Goal: Transaction & Acquisition: Purchase product/service

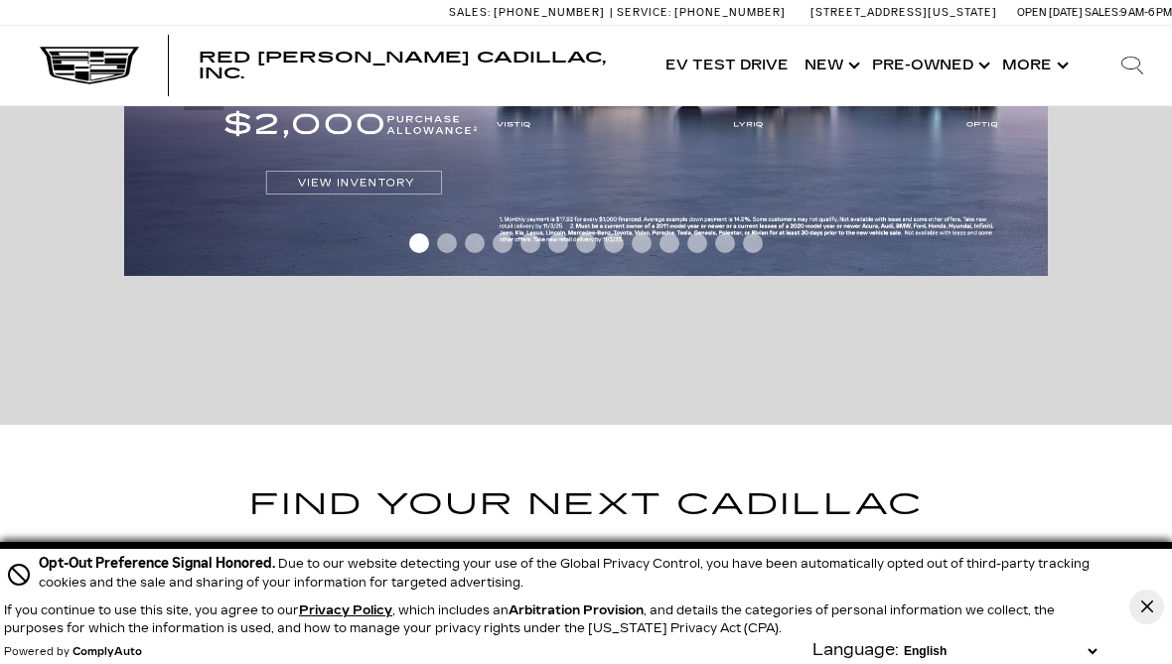
scroll to position [99, 0]
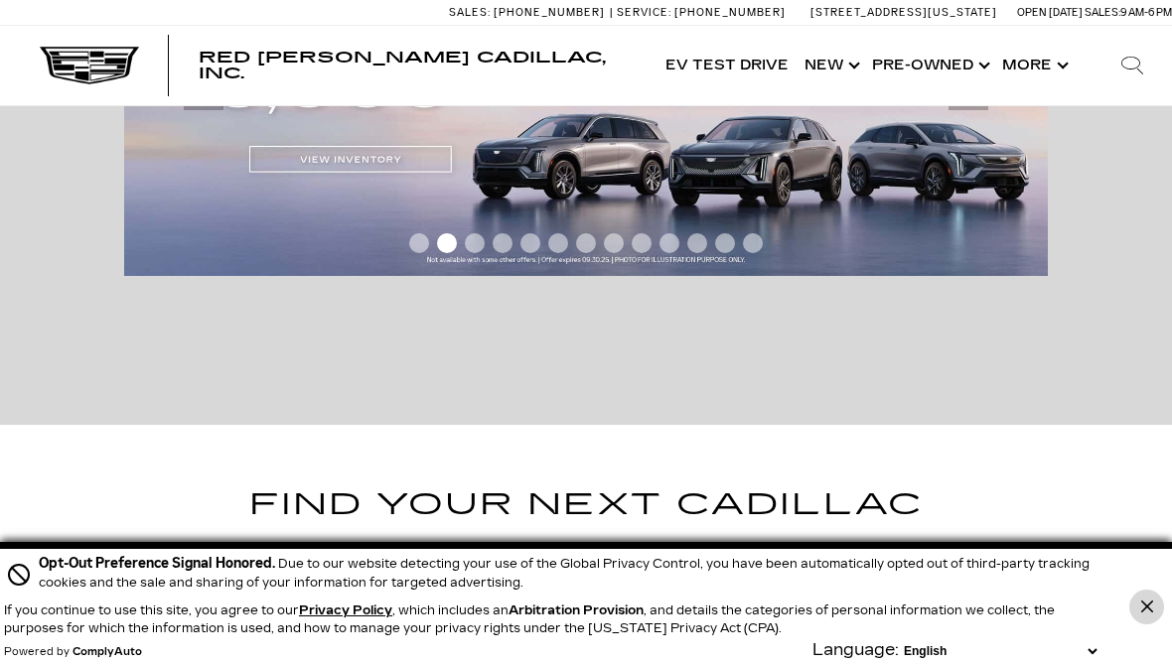
click at [1153, 612] on button "Close Button" at bounding box center [1146, 607] width 35 height 35
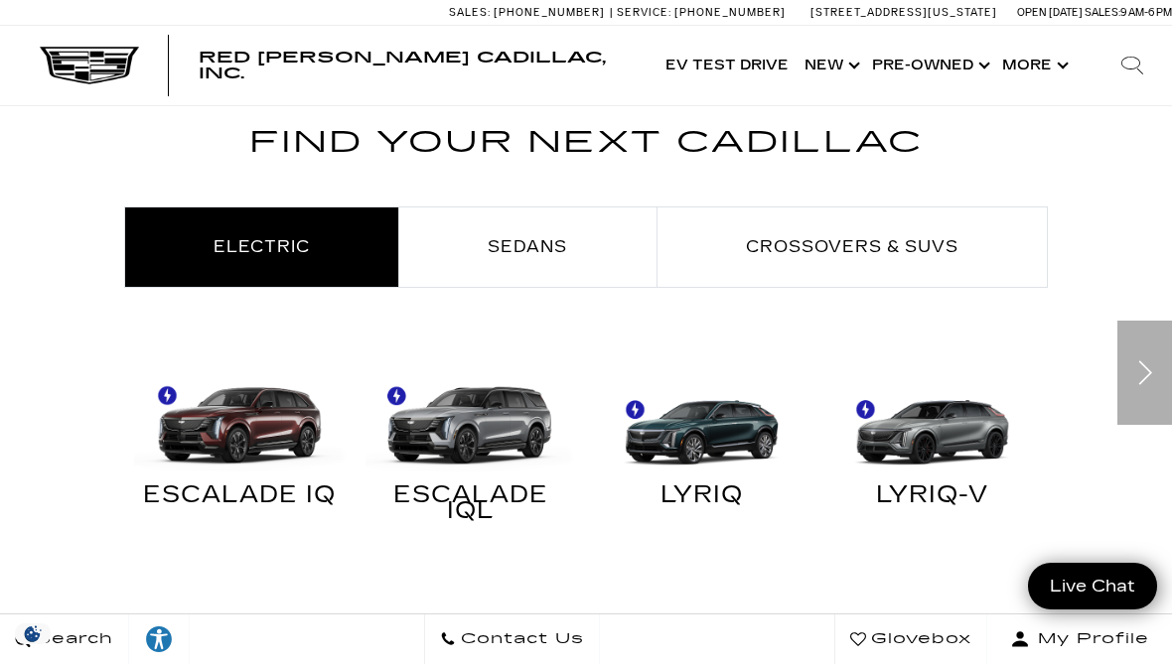
scroll to position [497, 0]
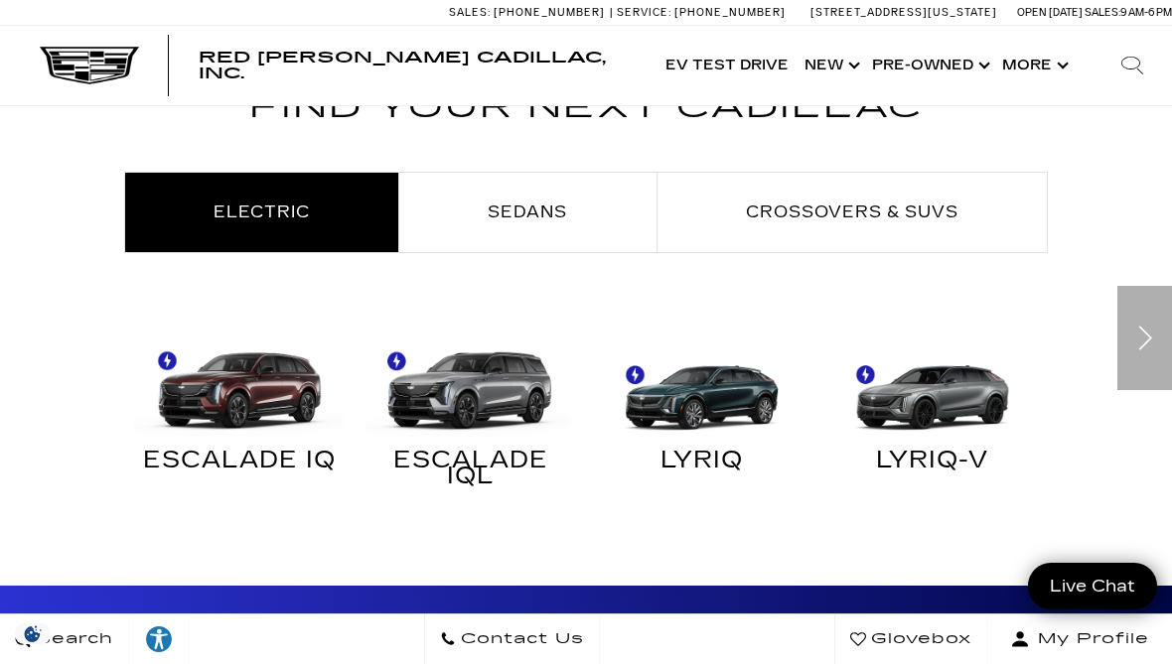
click at [259, 218] on span "Electric" at bounding box center [262, 212] width 96 height 19
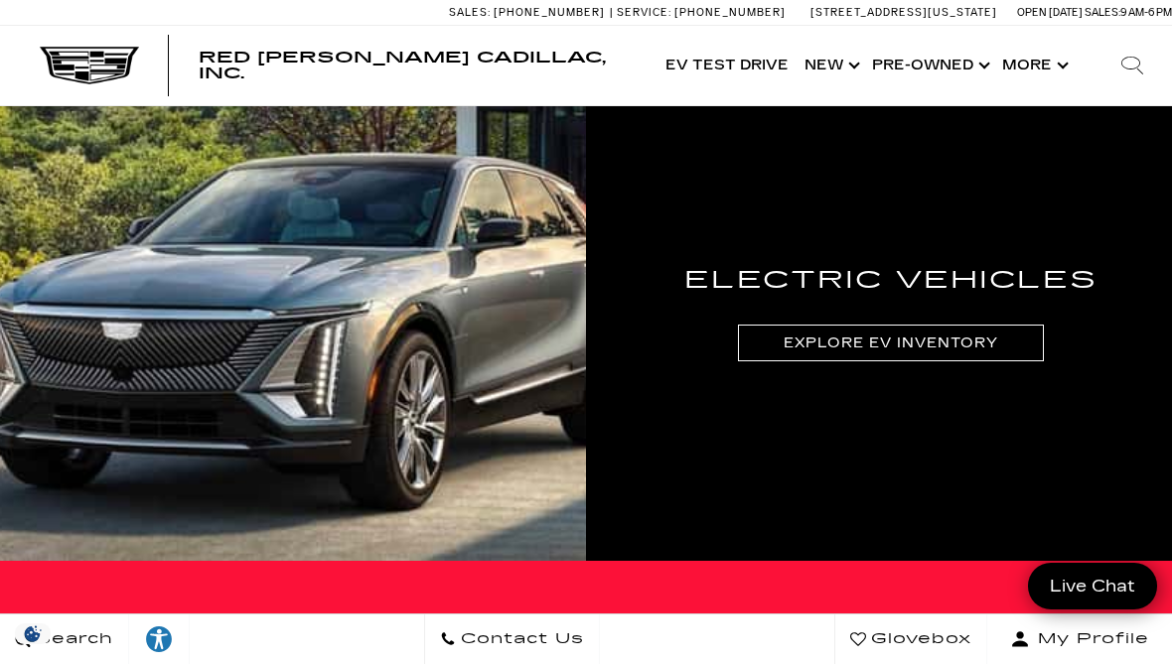
scroll to position [2086, 0]
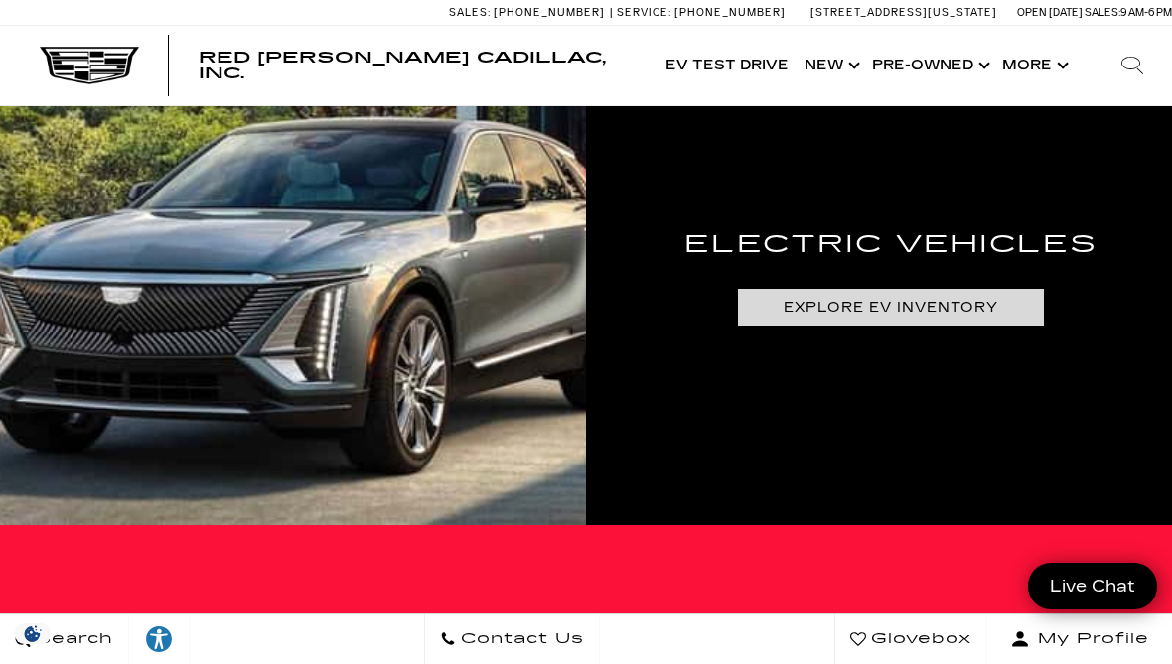
click at [897, 308] on link "Explore EV Inventory" at bounding box center [890, 307] width 305 height 37
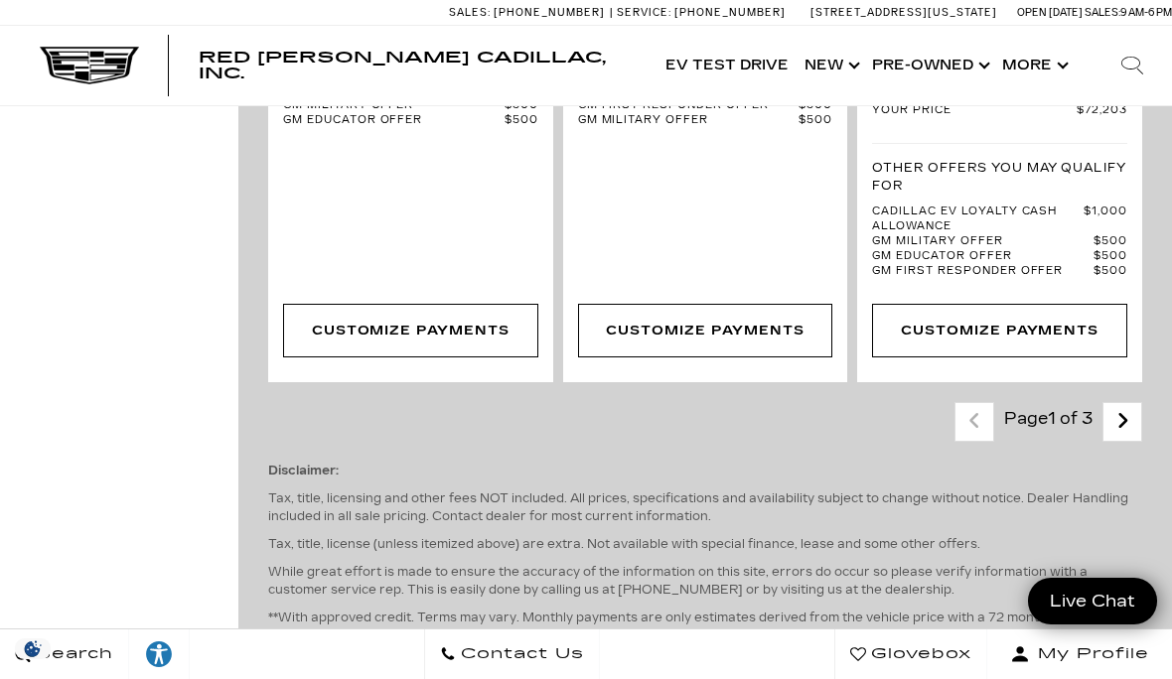
scroll to position [6157, 0]
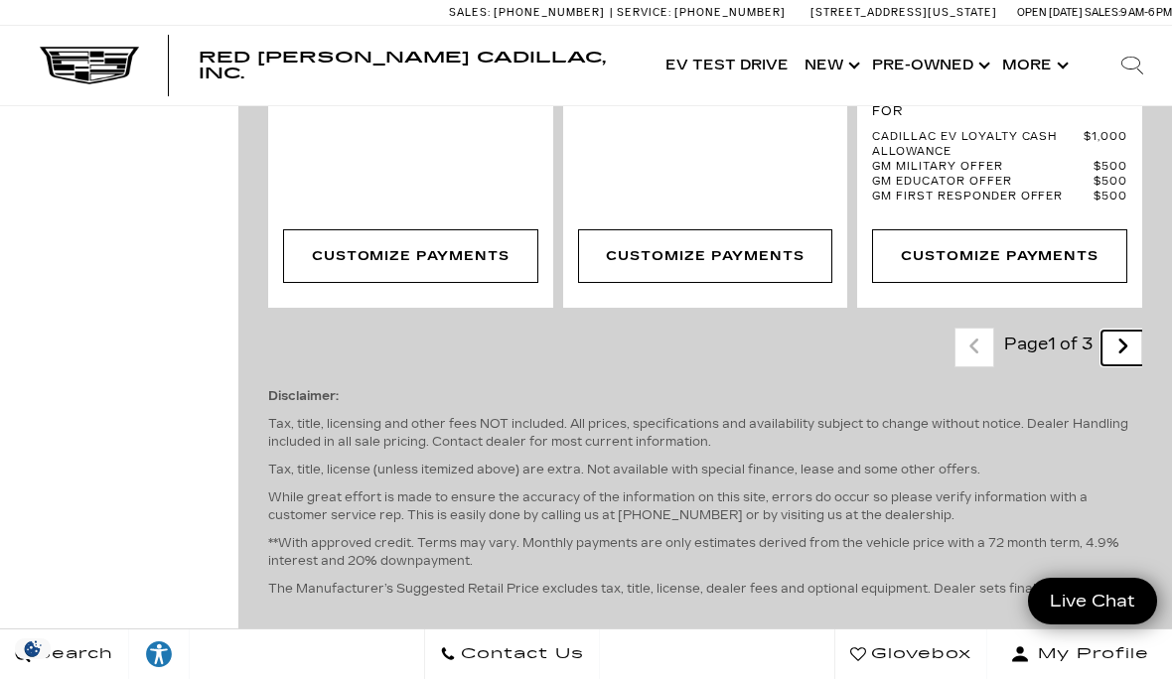
click at [1129, 347] on icon "next page" at bounding box center [1122, 347] width 13 height 32
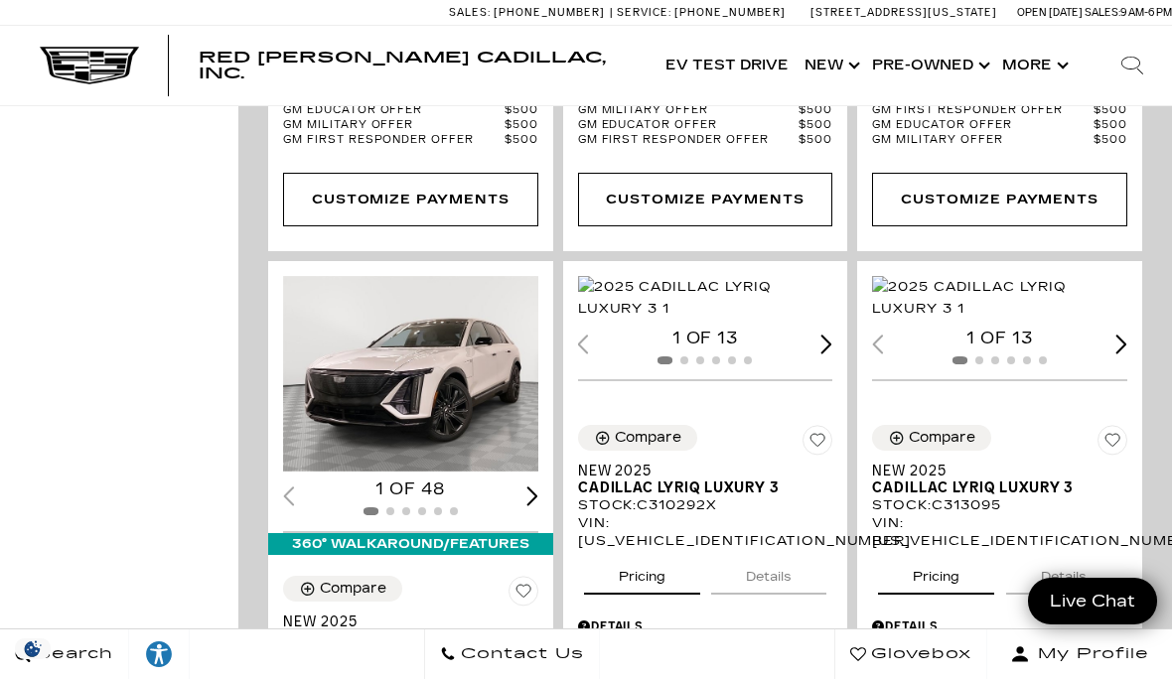
scroll to position [2086, 0]
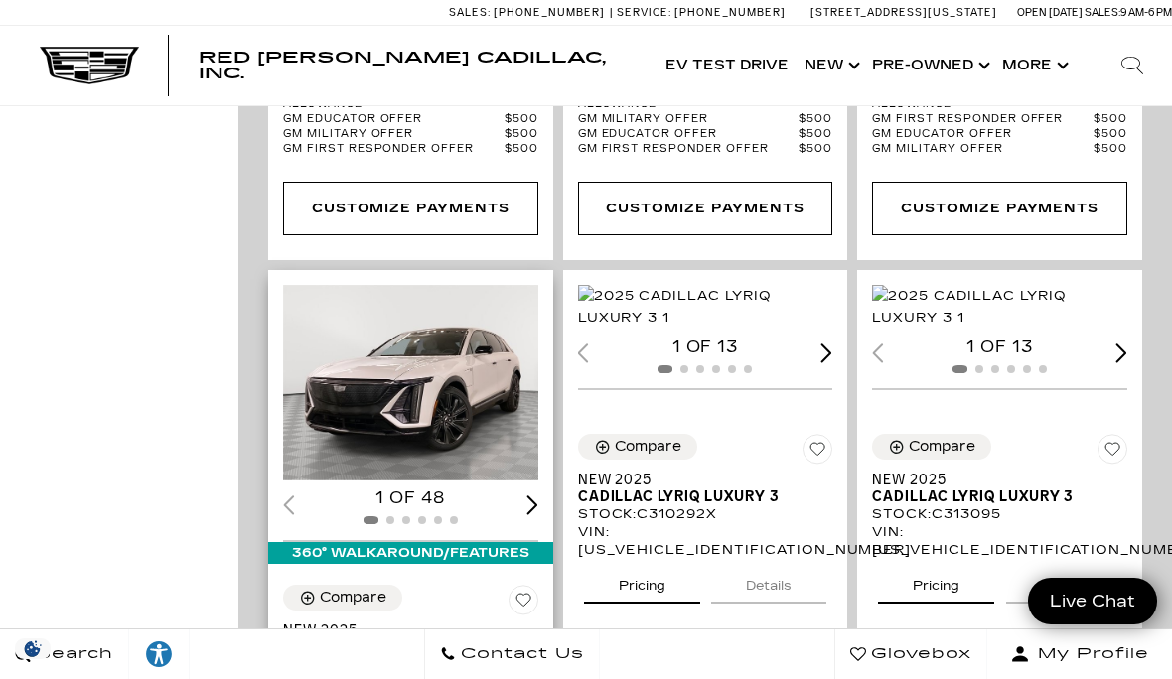
click at [417, 351] on img "1 / 2" at bounding box center [413, 383] width 260 height 196
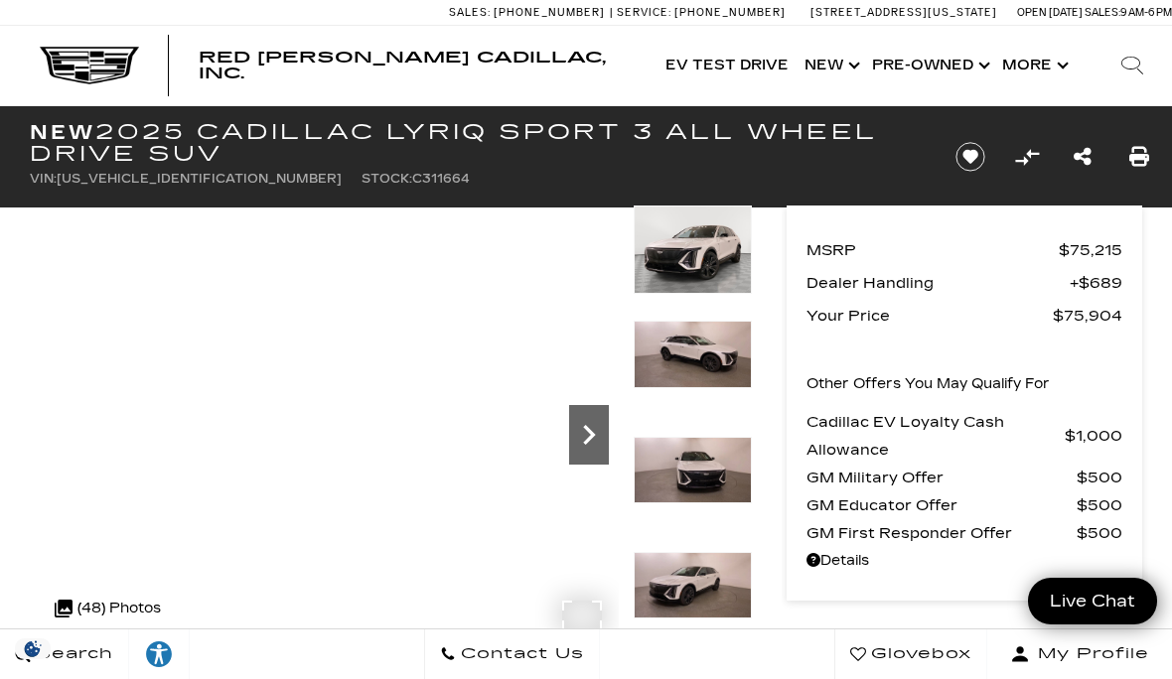
click at [601, 439] on icon "Next" at bounding box center [589, 435] width 40 height 40
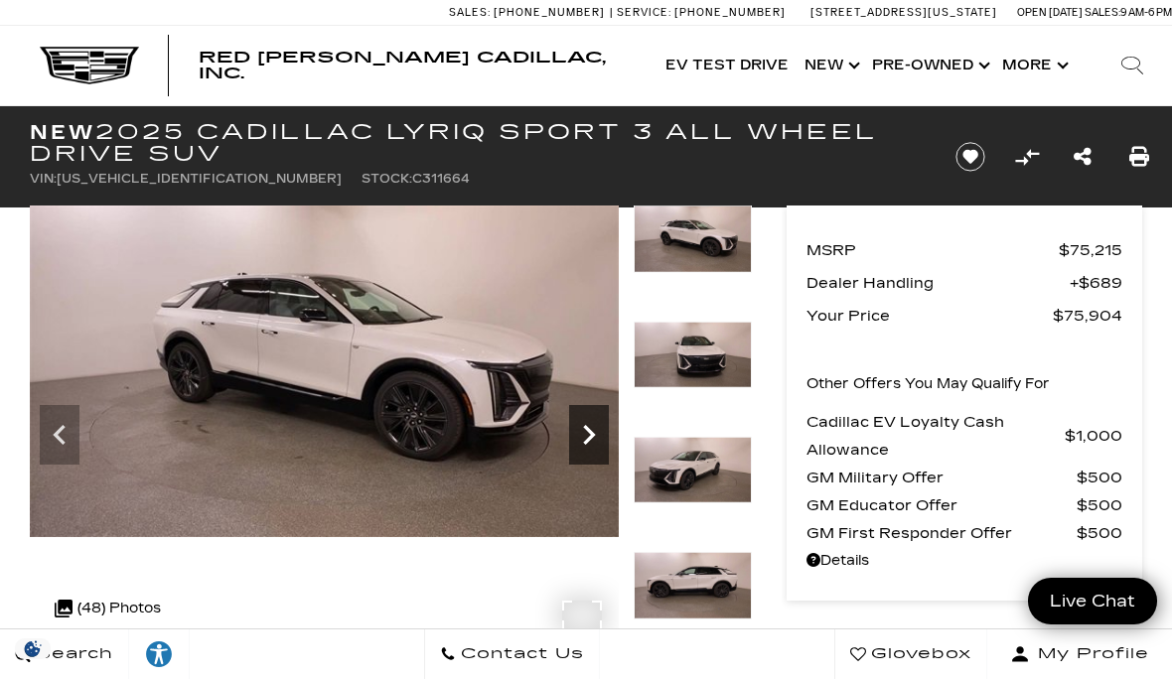
click at [590, 433] on icon "Next" at bounding box center [589, 435] width 12 height 20
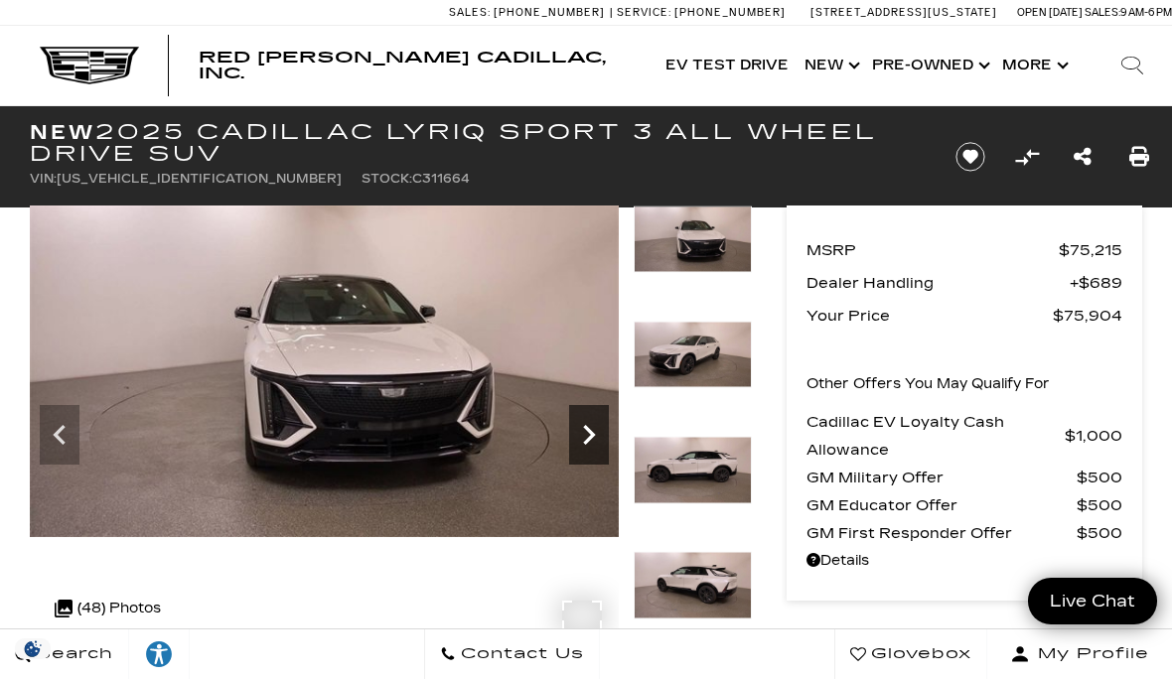
click at [590, 433] on icon "Next" at bounding box center [589, 435] width 12 height 20
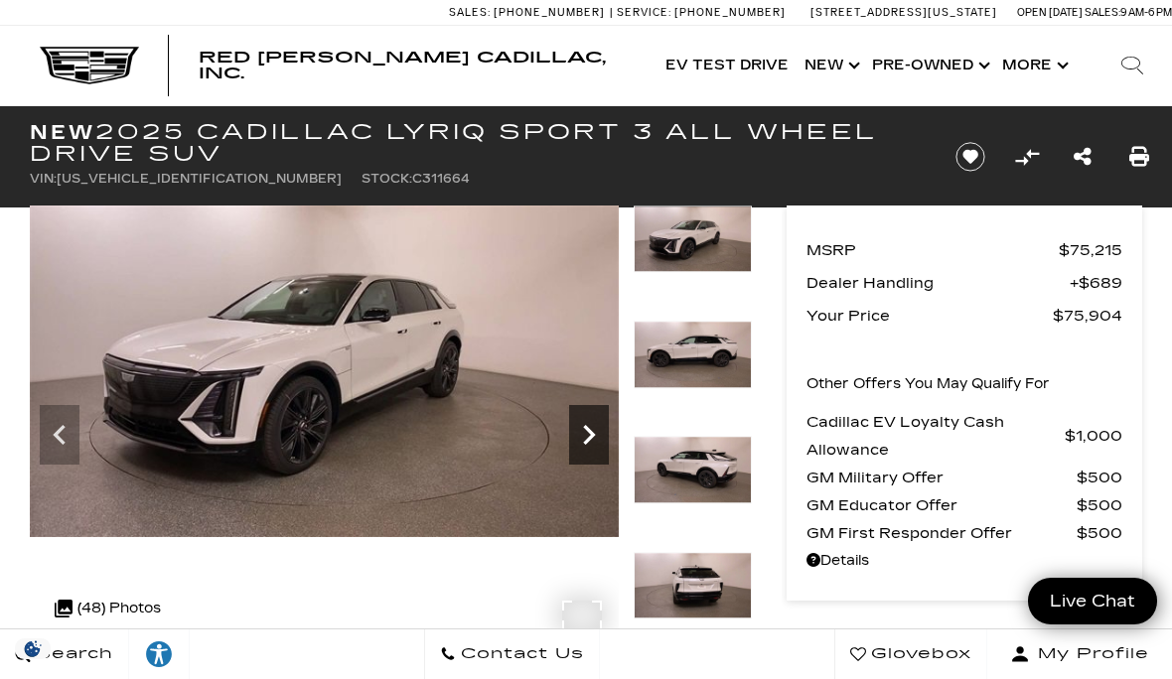
click at [590, 433] on icon "Next" at bounding box center [589, 435] width 12 height 20
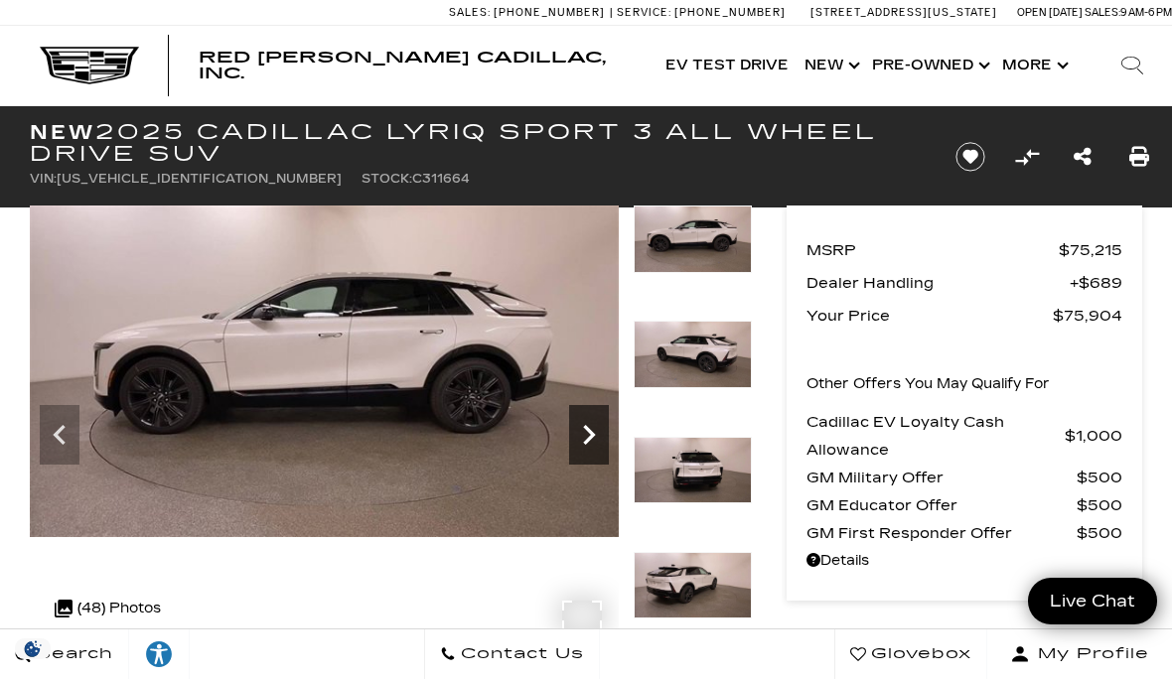
click at [590, 433] on icon "Next" at bounding box center [589, 435] width 12 height 20
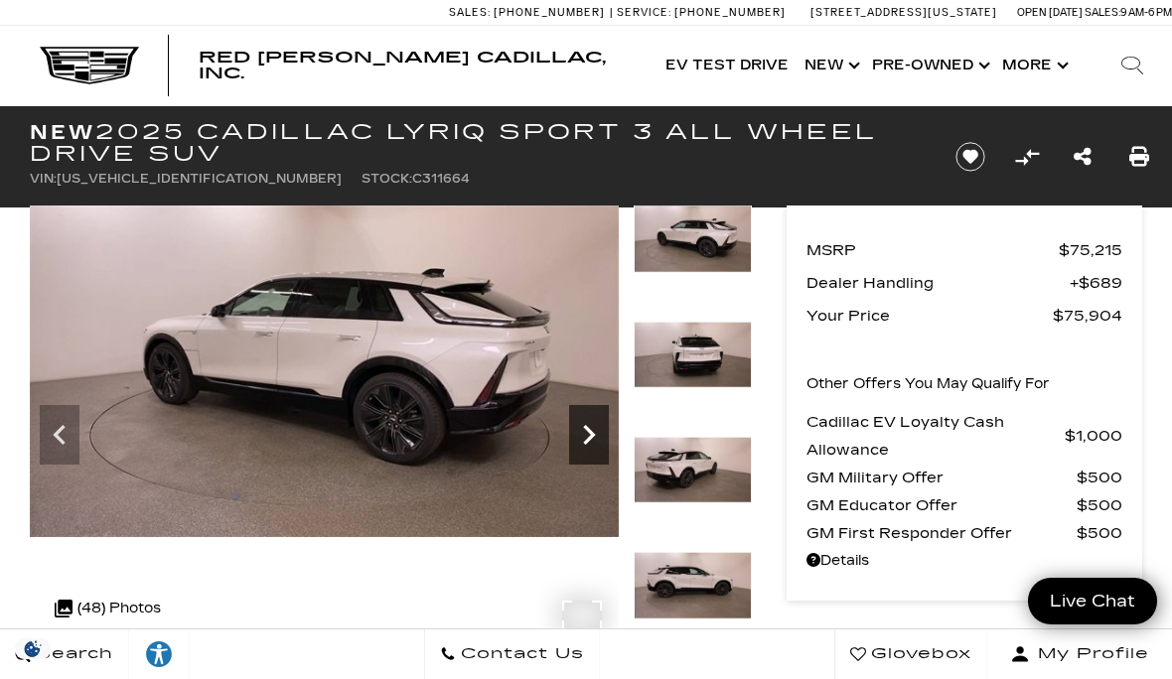
click at [590, 433] on icon "Next" at bounding box center [589, 435] width 12 height 20
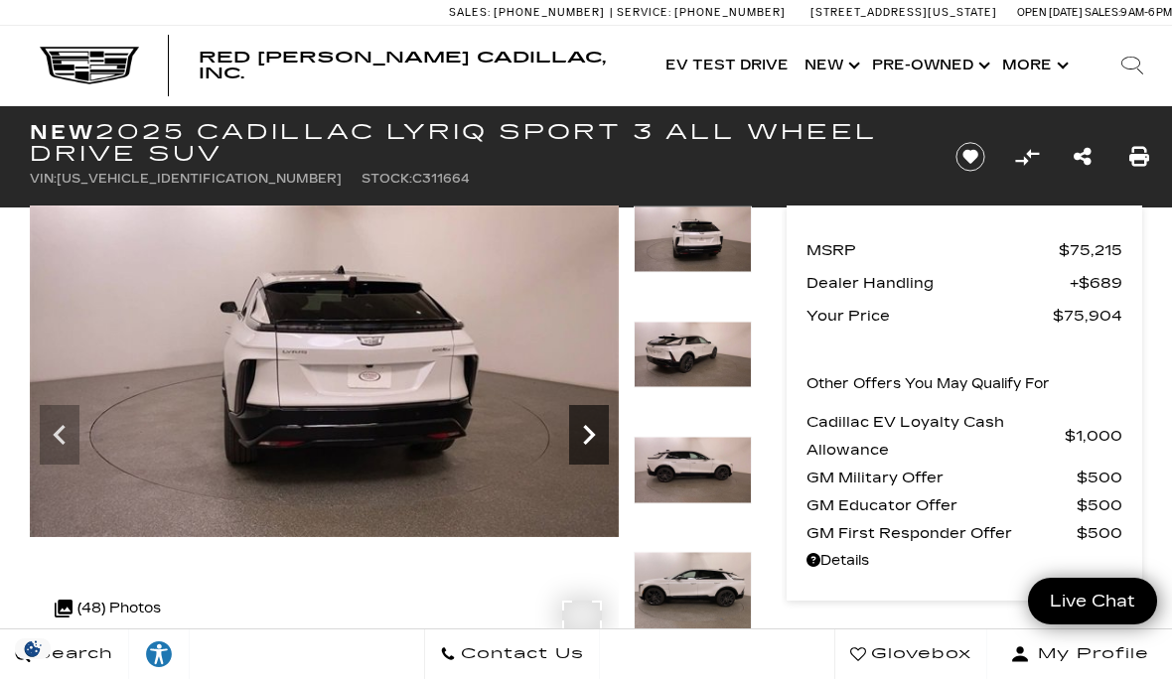
click at [590, 433] on icon "Next" at bounding box center [589, 435] width 12 height 20
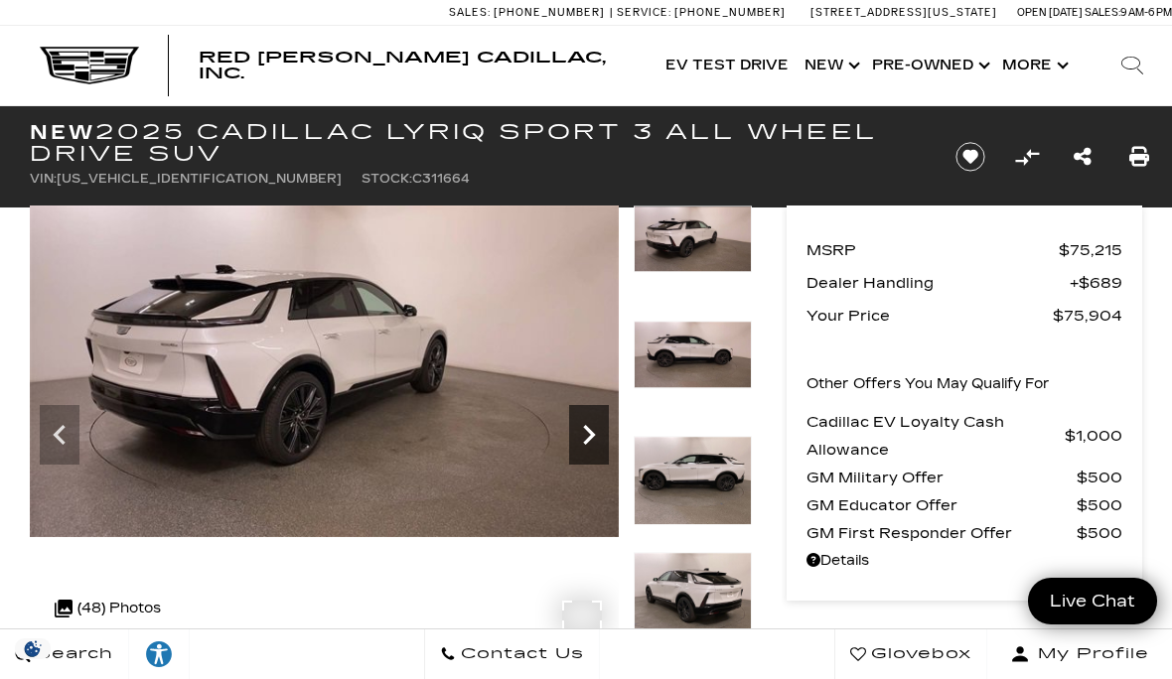
click at [590, 433] on icon "Next" at bounding box center [589, 435] width 12 height 20
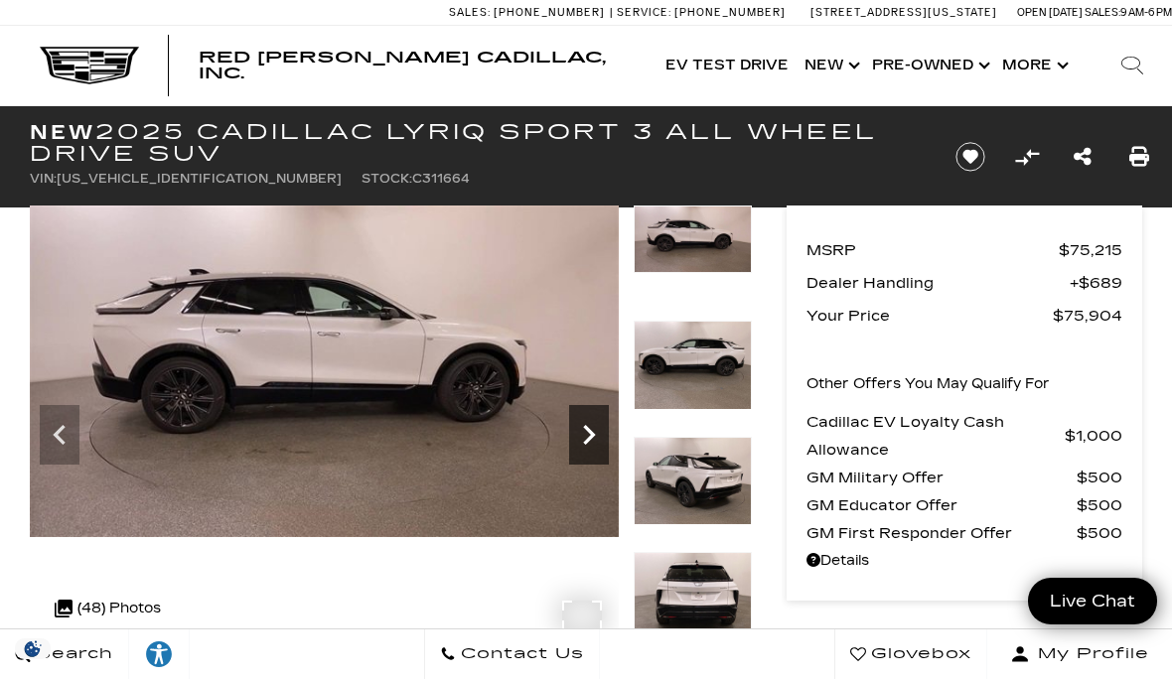
click at [590, 433] on icon "Next" at bounding box center [589, 435] width 12 height 20
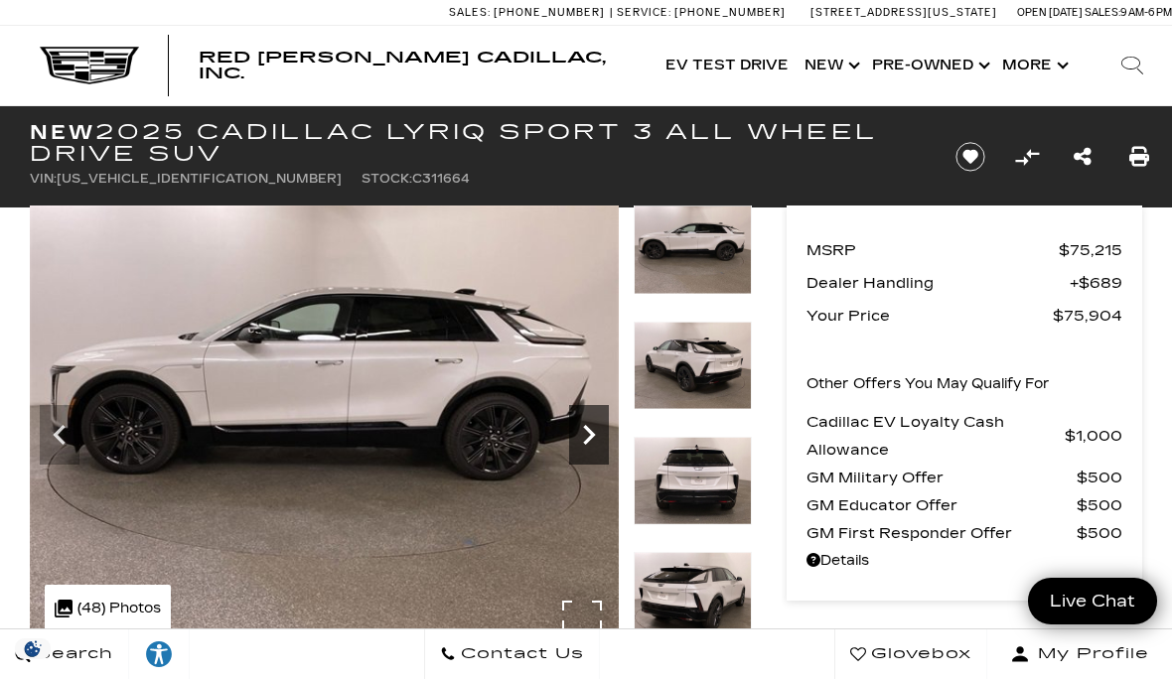
click at [590, 433] on icon "Next" at bounding box center [589, 435] width 12 height 20
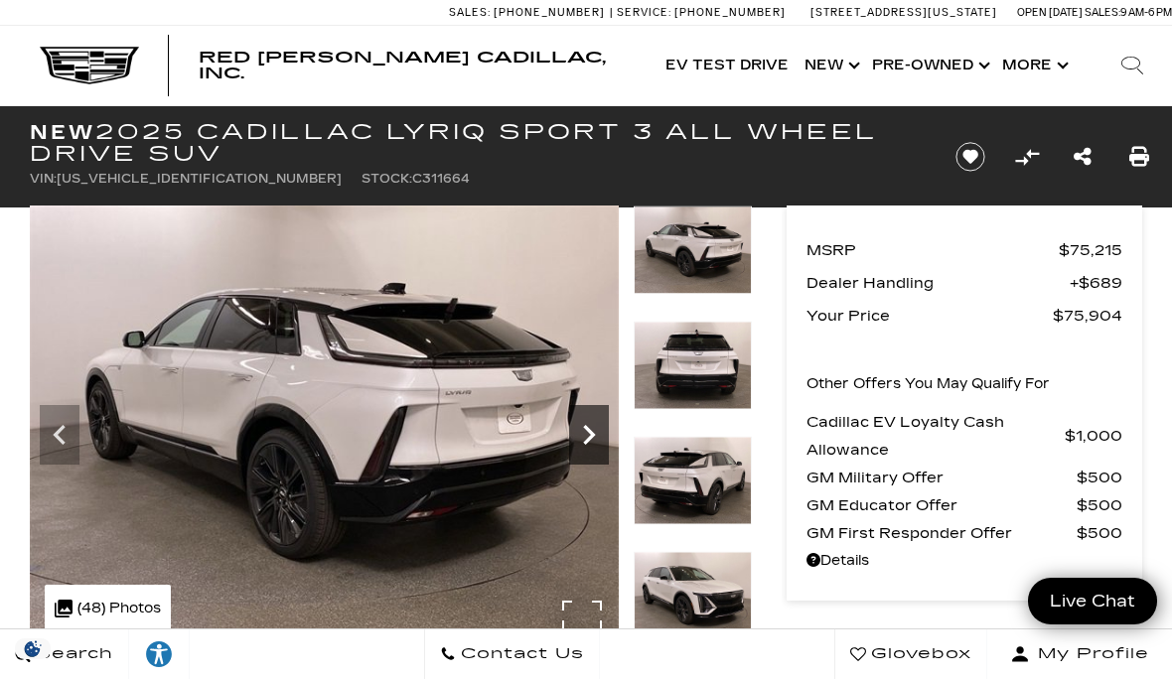
click at [590, 433] on icon "Next" at bounding box center [589, 435] width 12 height 20
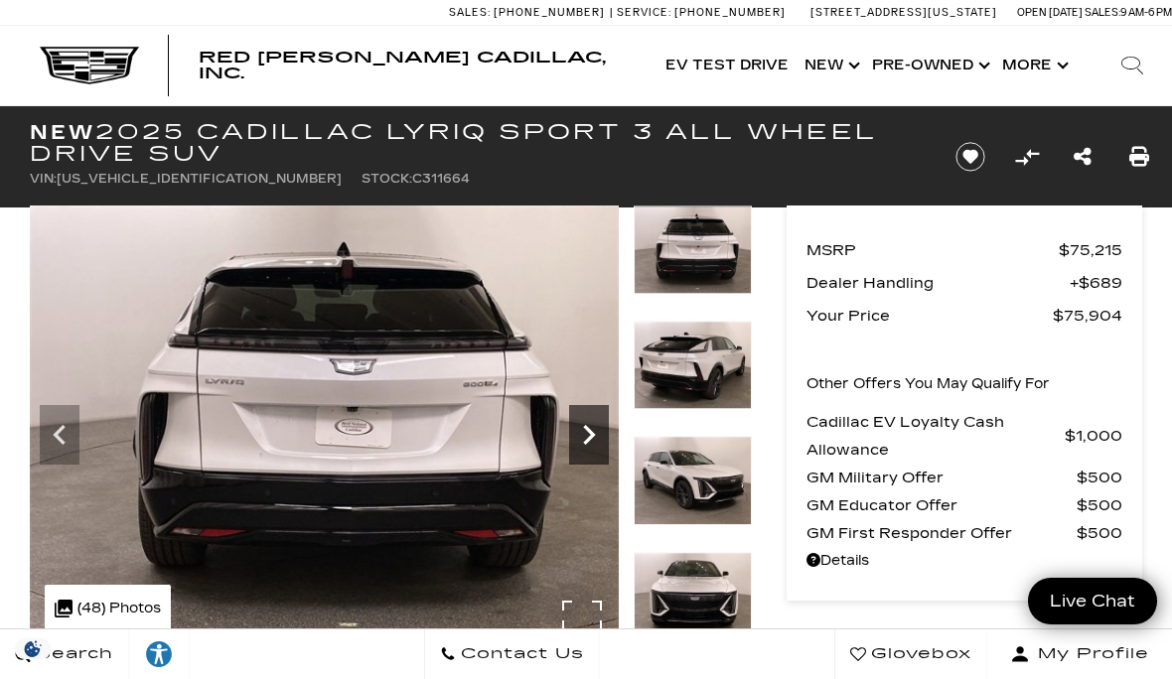
click at [590, 433] on icon "Next" at bounding box center [589, 435] width 12 height 20
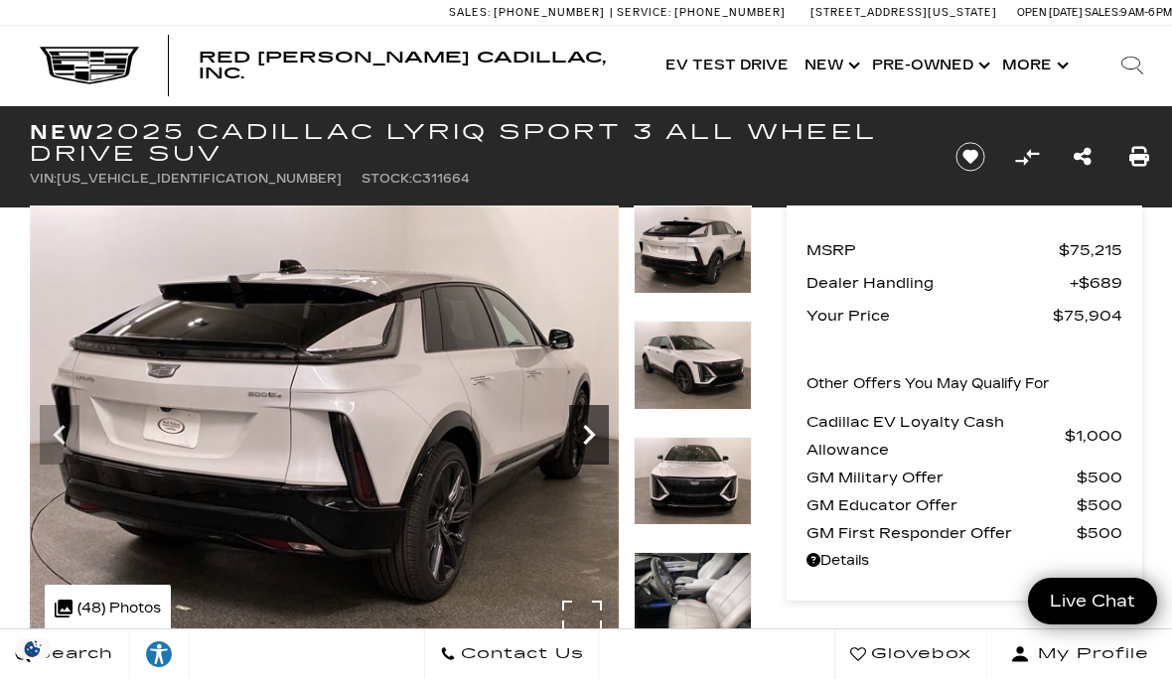
click at [590, 433] on icon "Next" at bounding box center [589, 435] width 12 height 20
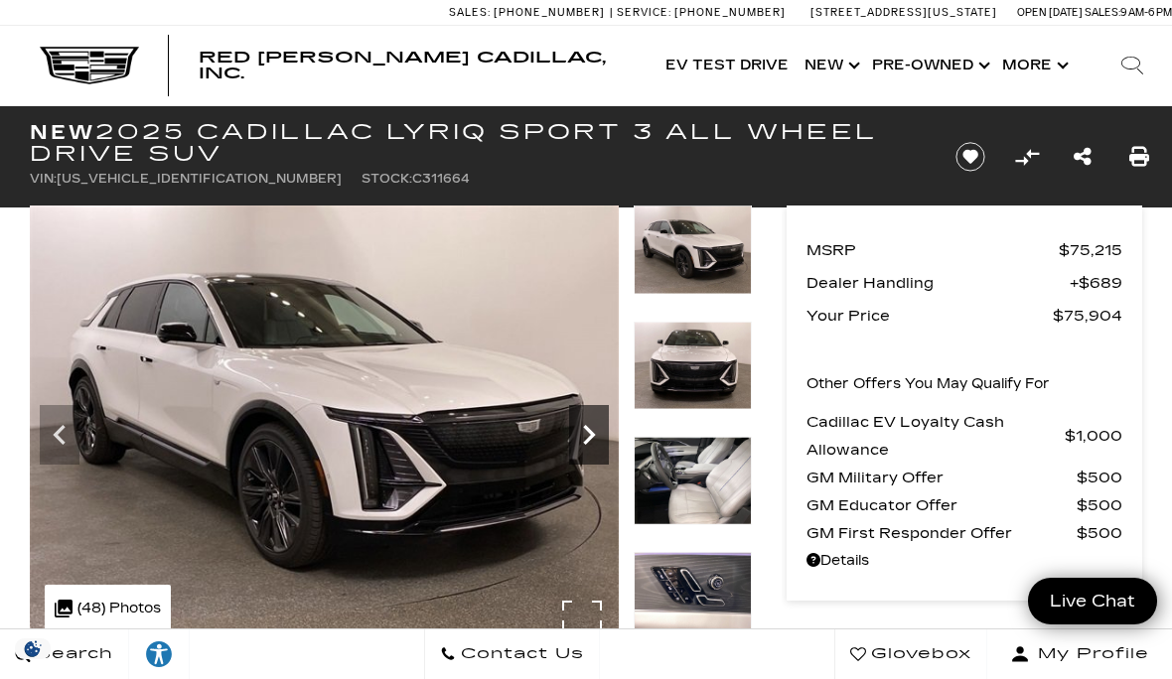
click at [590, 433] on icon "Next" at bounding box center [589, 435] width 12 height 20
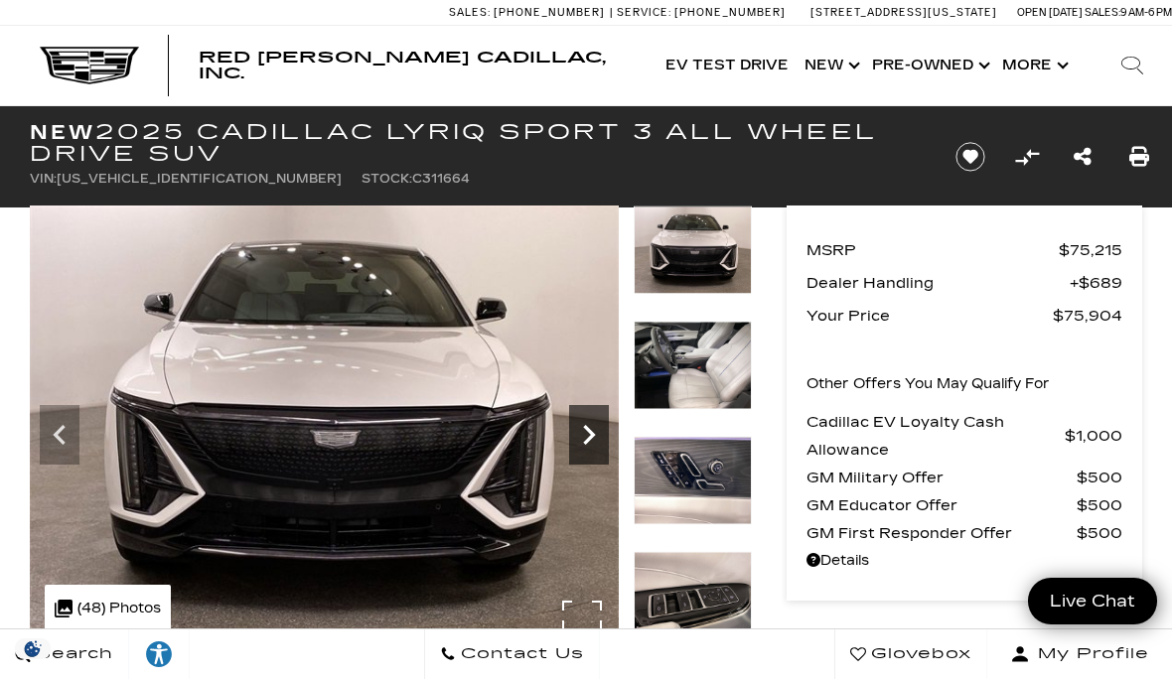
click at [590, 433] on icon "Next" at bounding box center [589, 435] width 12 height 20
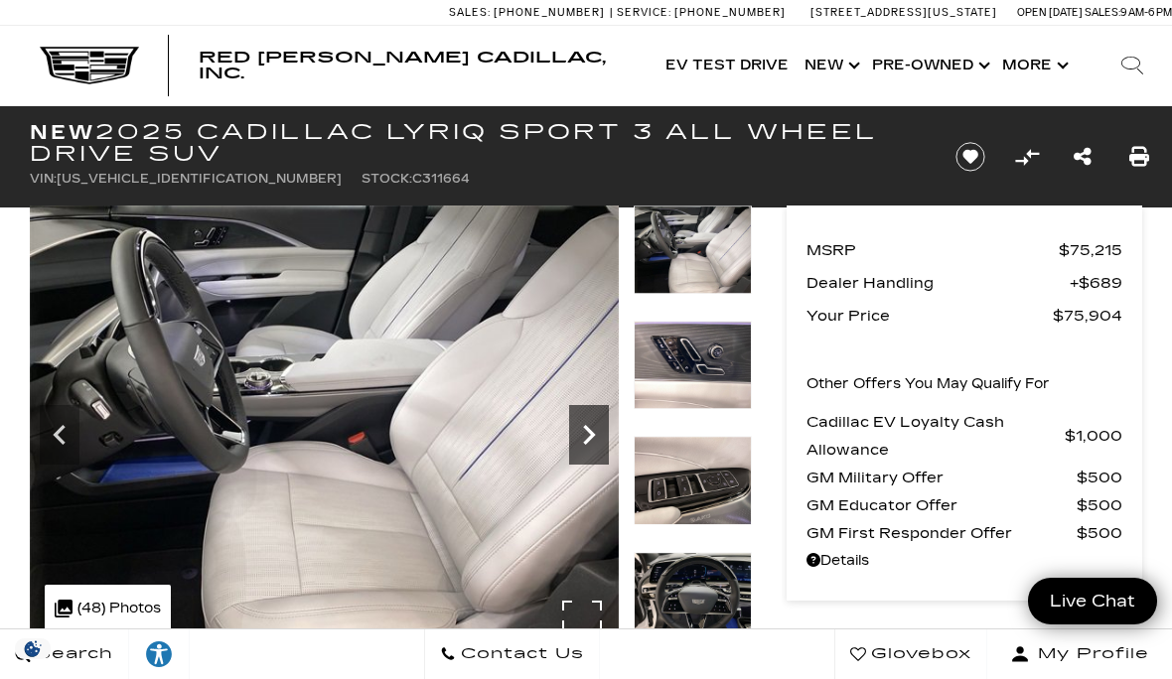
click at [590, 433] on icon "Next" at bounding box center [589, 435] width 12 height 20
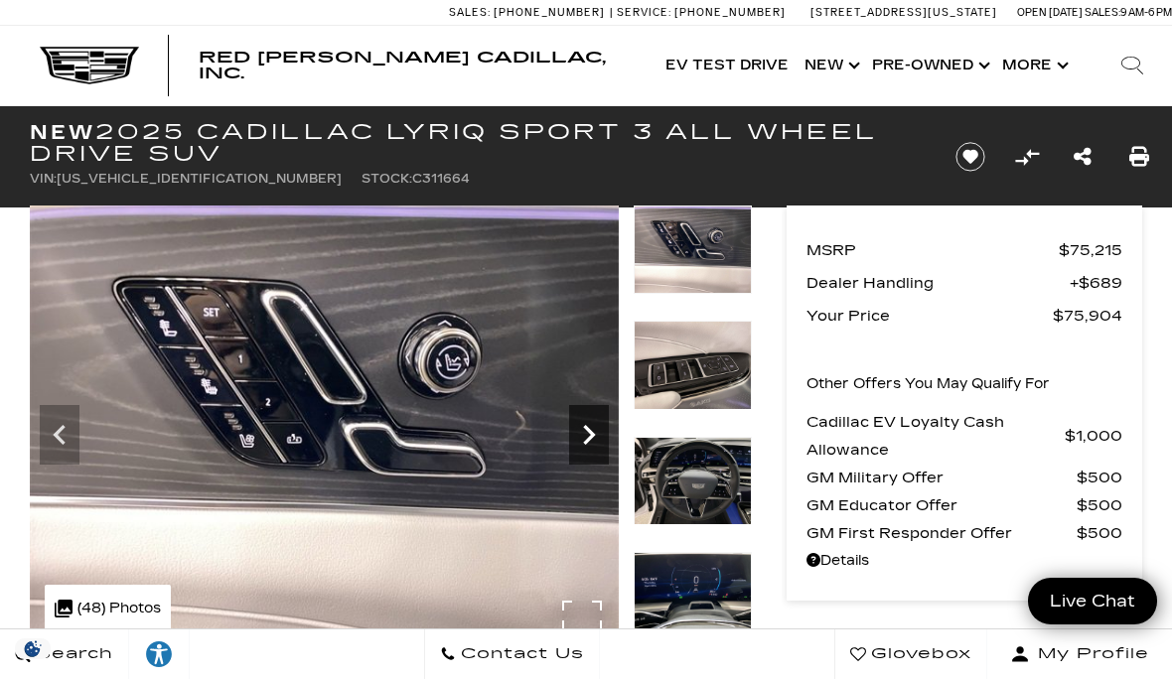
click at [590, 433] on icon "Next" at bounding box center [589, 435] width 12 height 20
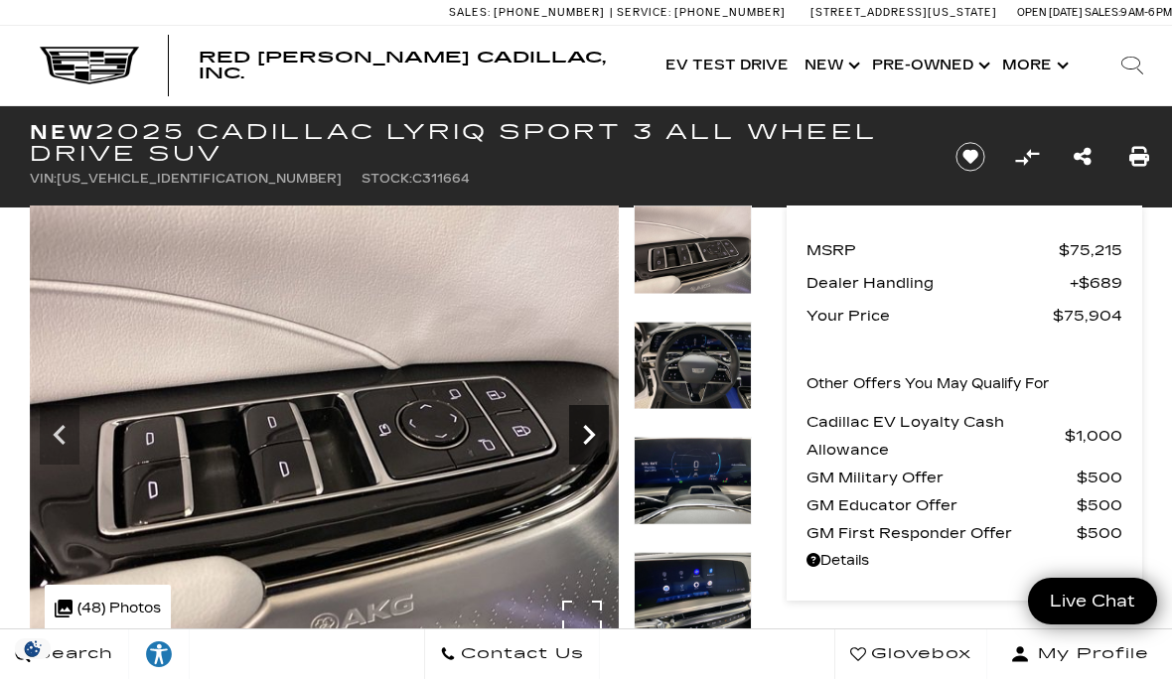
click at [590, 433] on icon "Next" at bounding box center [589, 435] width 12 height 20
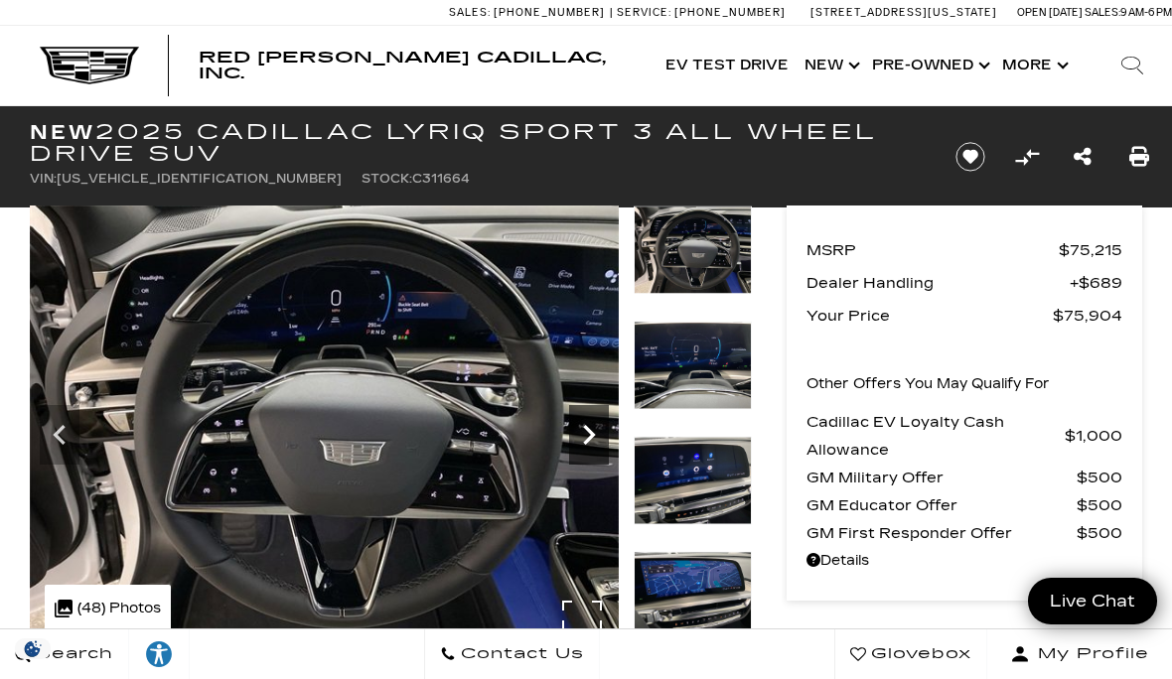
click at [590, 433] on icon "Next" at bounding box center [589, 435] width 12 height 20
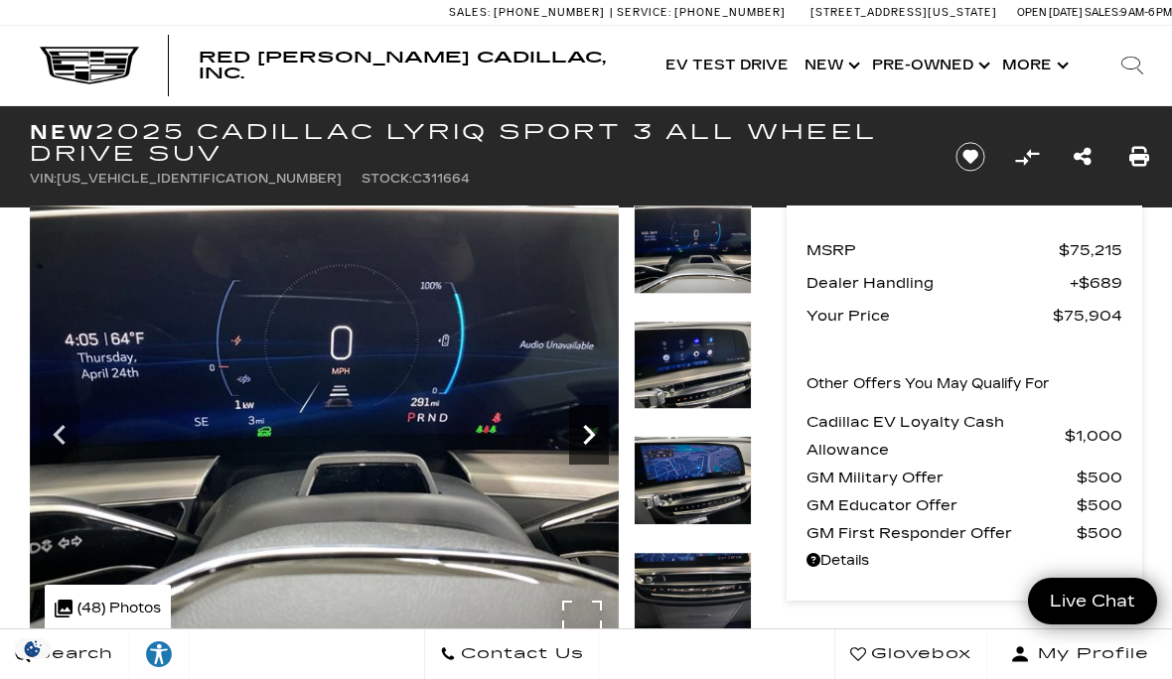
click at [593, 433] on icon "Next" at bounding box center [589, 435] width 12 height 20
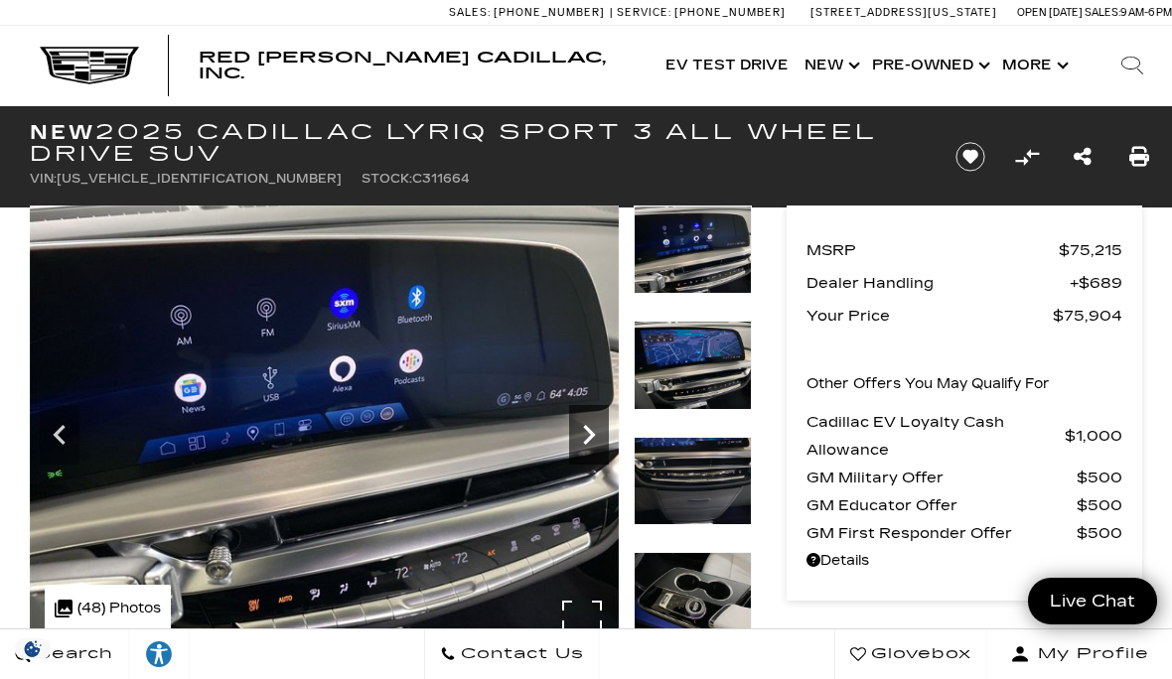
click at [593, 433] on icon "Next" at bounding box center [589, 435] width 12 height 20
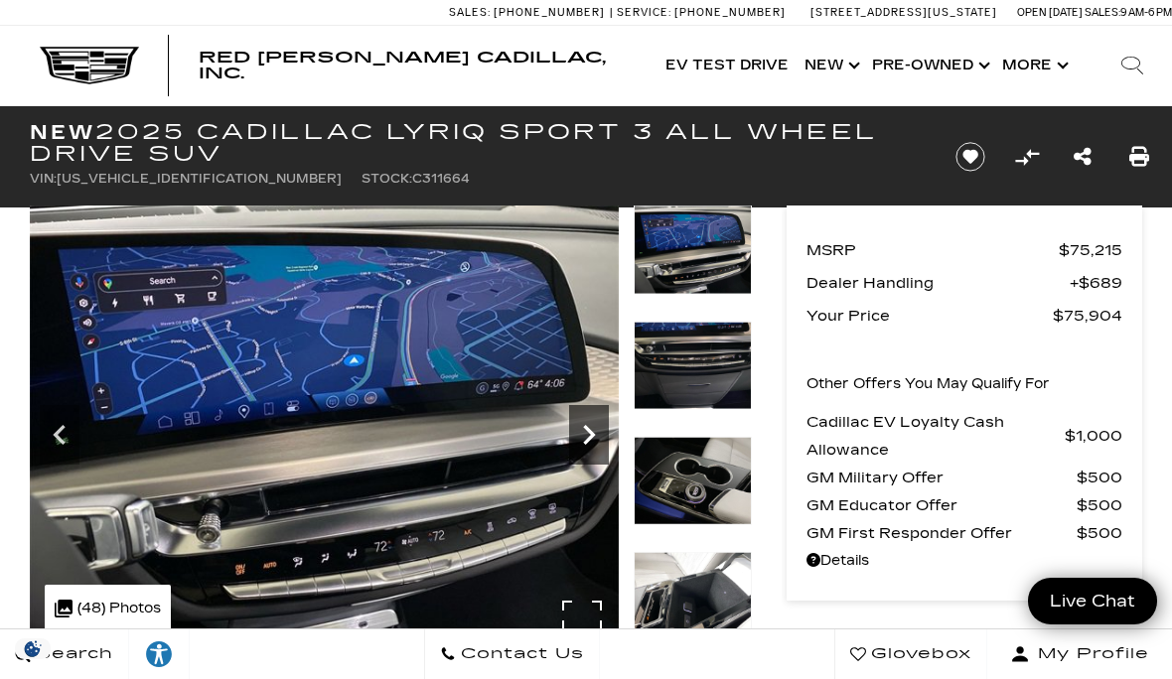
click at [593, 433] on icon "Next" at bounding box center [589, 435] width 12 height 20
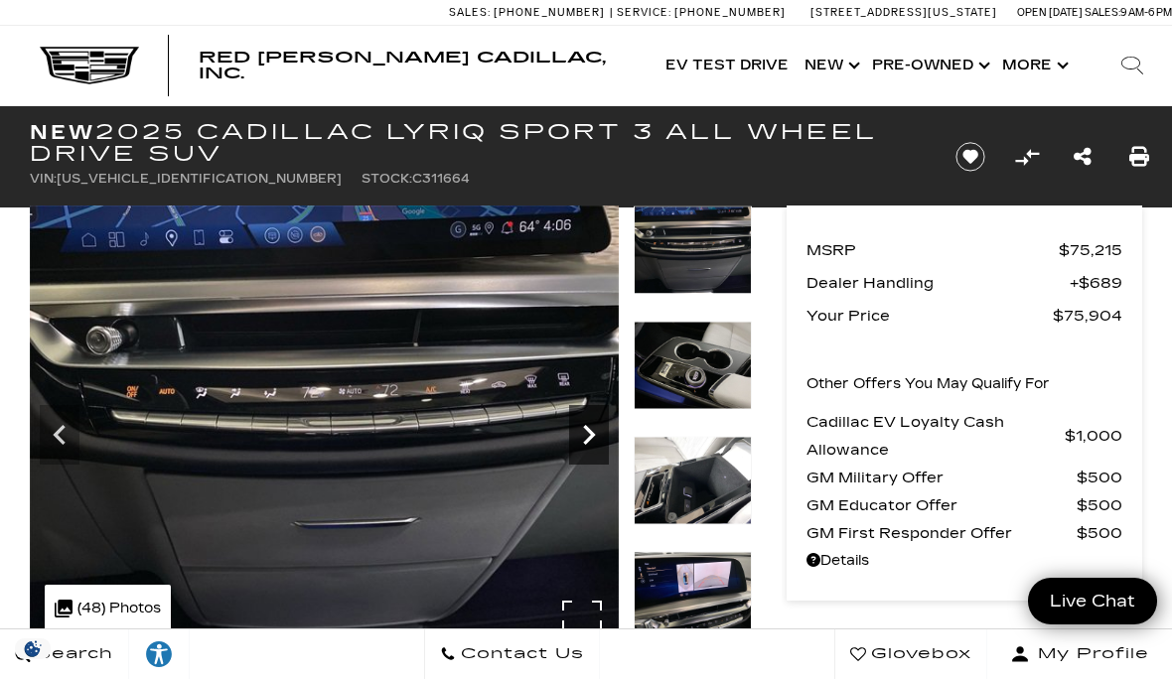
click at [593, 433] on icon "Next" at bounding box center [589, 435] width 12 height 20
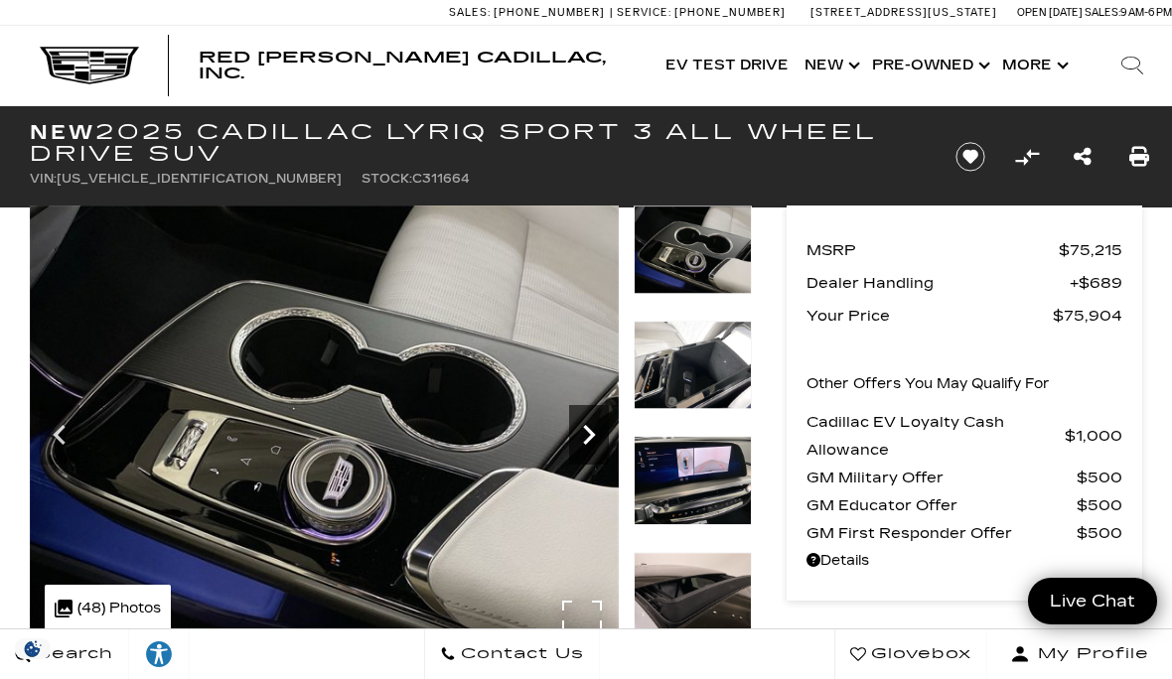
click at [593, 433] on icon "Next" at bounding box center [589, 435] width 12 height 20
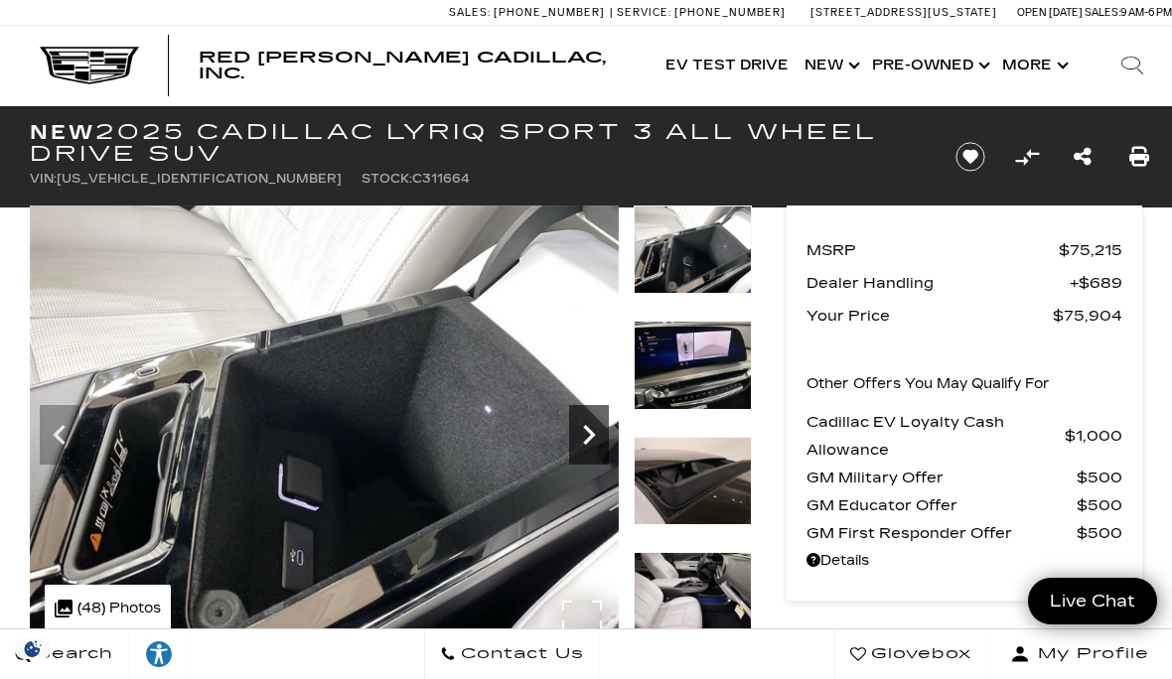
click at [593, 433] on icon "Next" at bounding box center [589, 435] width 12 height 20
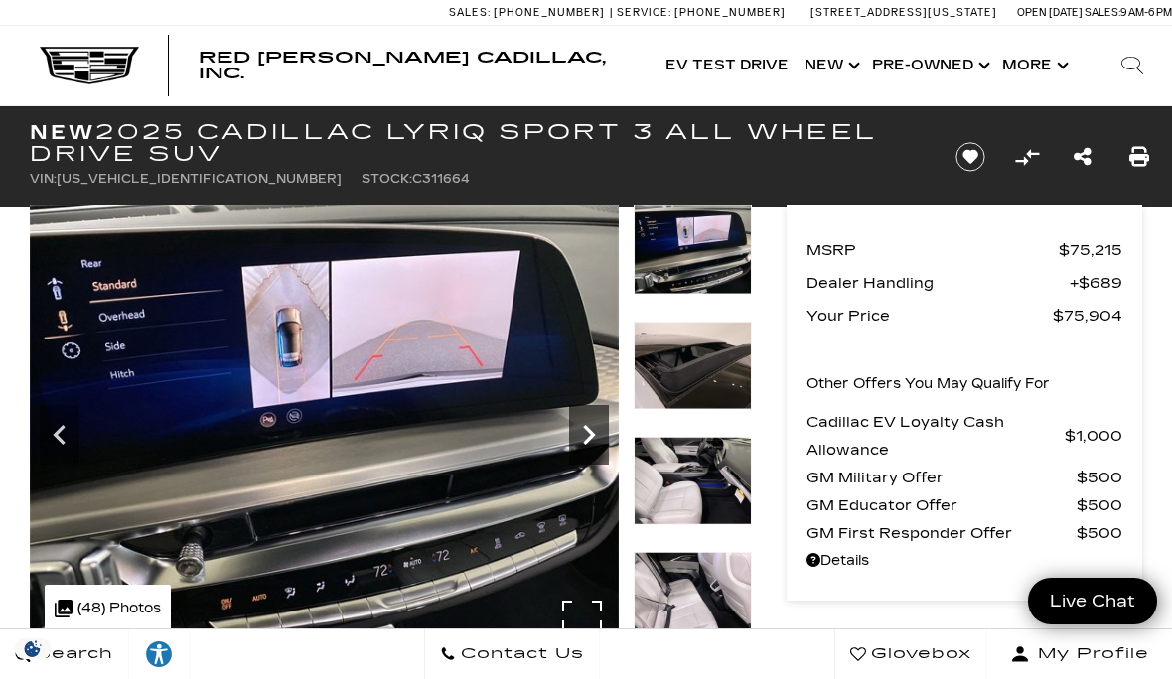
click at [593, 433] on icon "Next" at bounding box center [589, 435] width 12 height 20
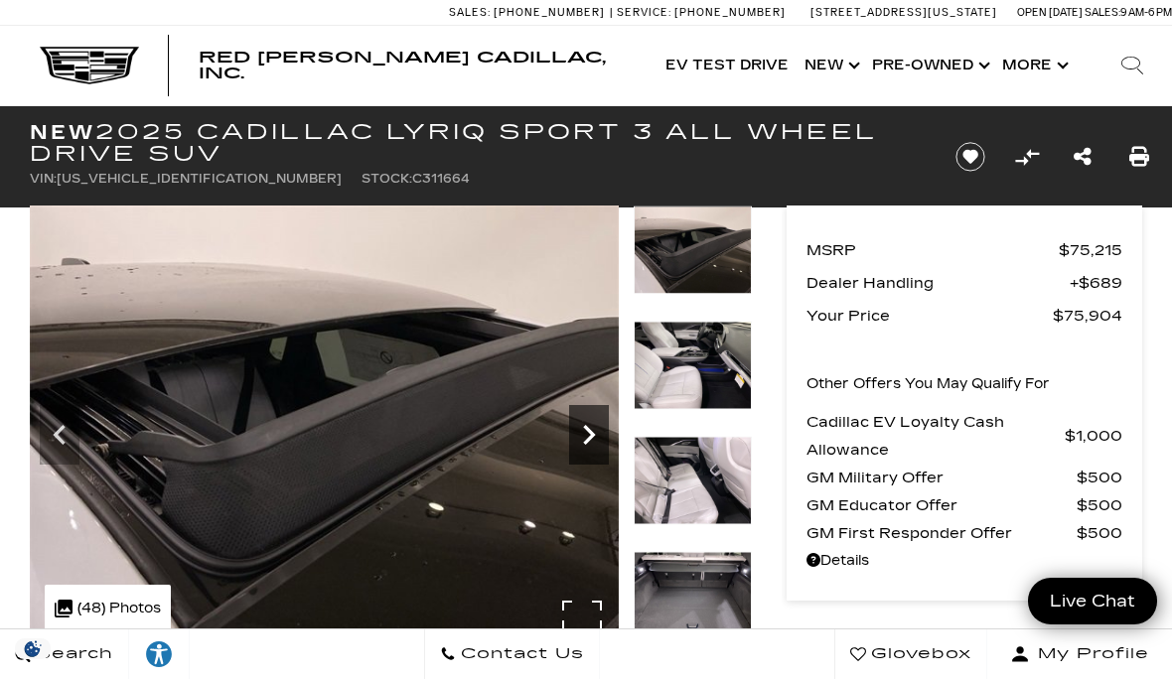
click at [593, 433] on icon "Next" at bounding box center [589, 435] width 12 height 20
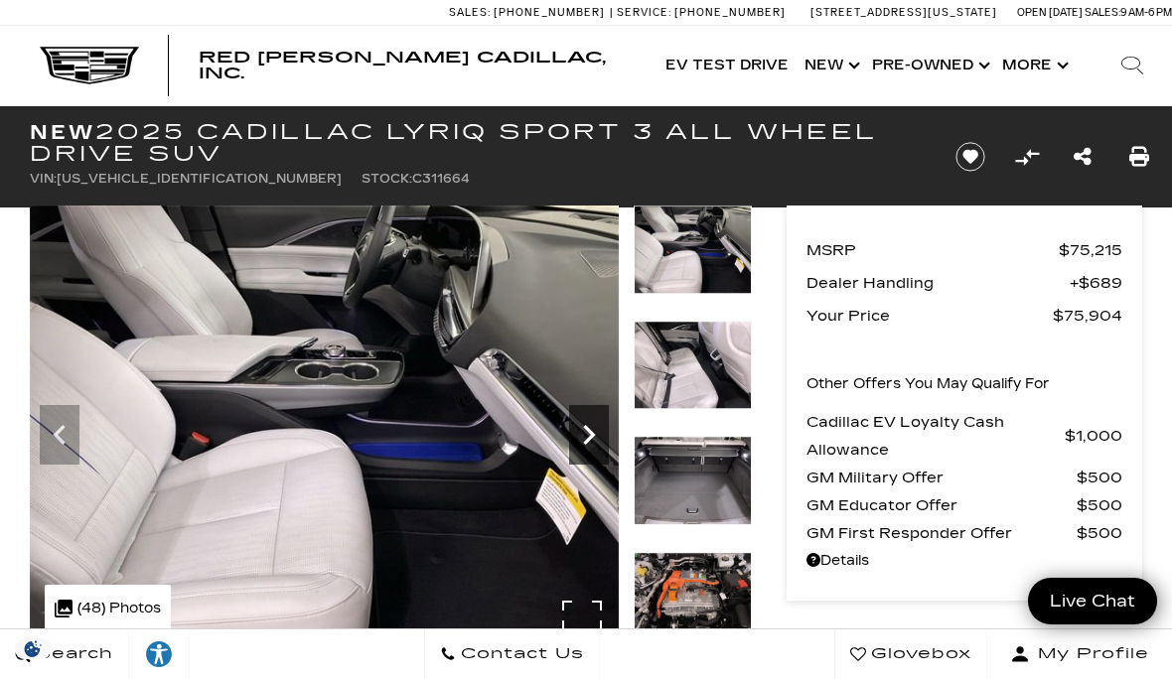
click at [593, 433] on icon "Next" at bounding box center [589, 435] width 12 height 20
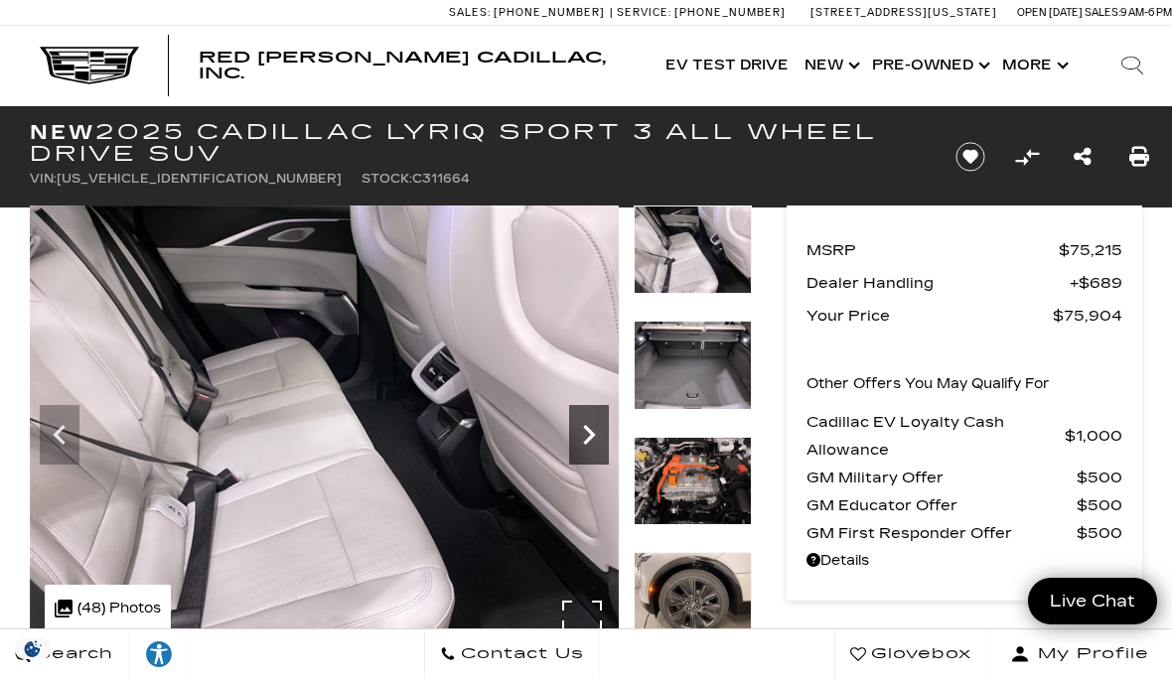
click at [593, 433] on icon "Next" at bounding box center [589, 435] width 12 height 20
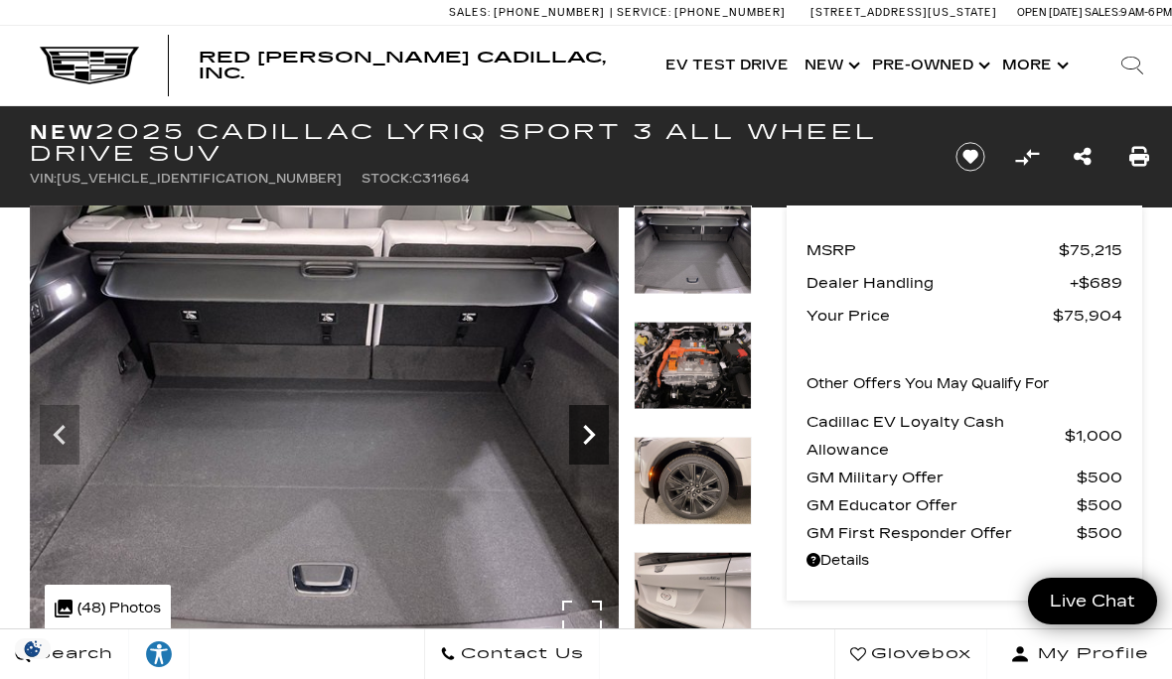
click at [593, 433] on icon "Next" at bounding box center [589, 435] width 12 height 20
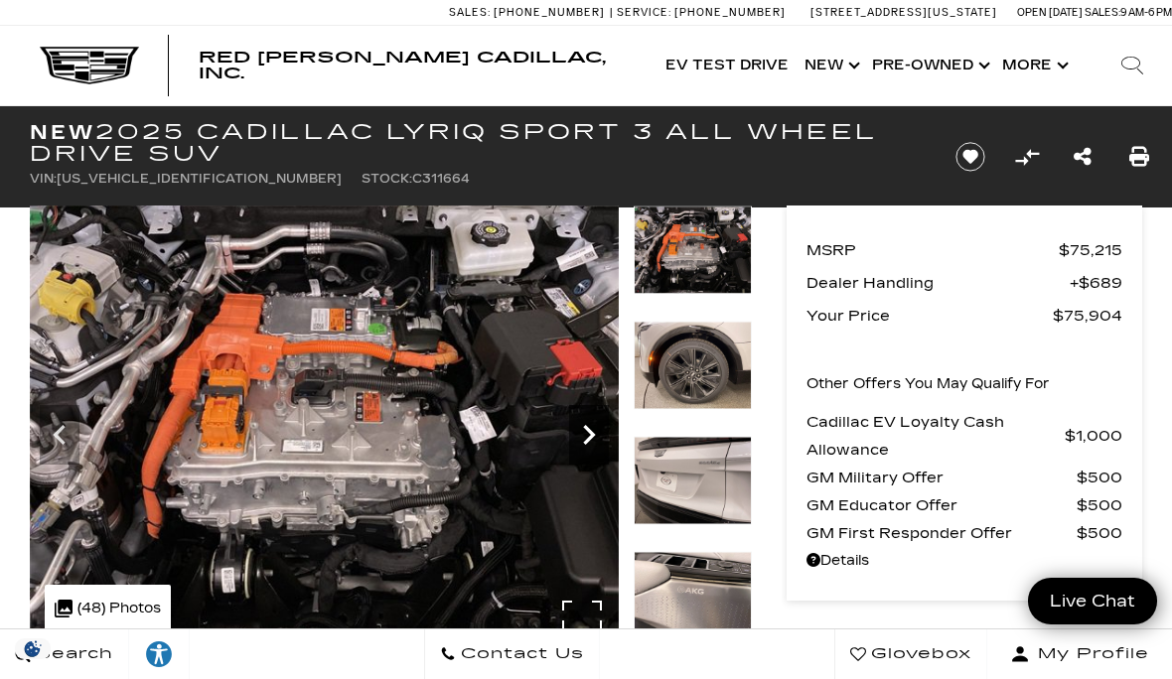
click at [593, 433] on icon "Next" at bounding box center [589, 435] width 12 height 20
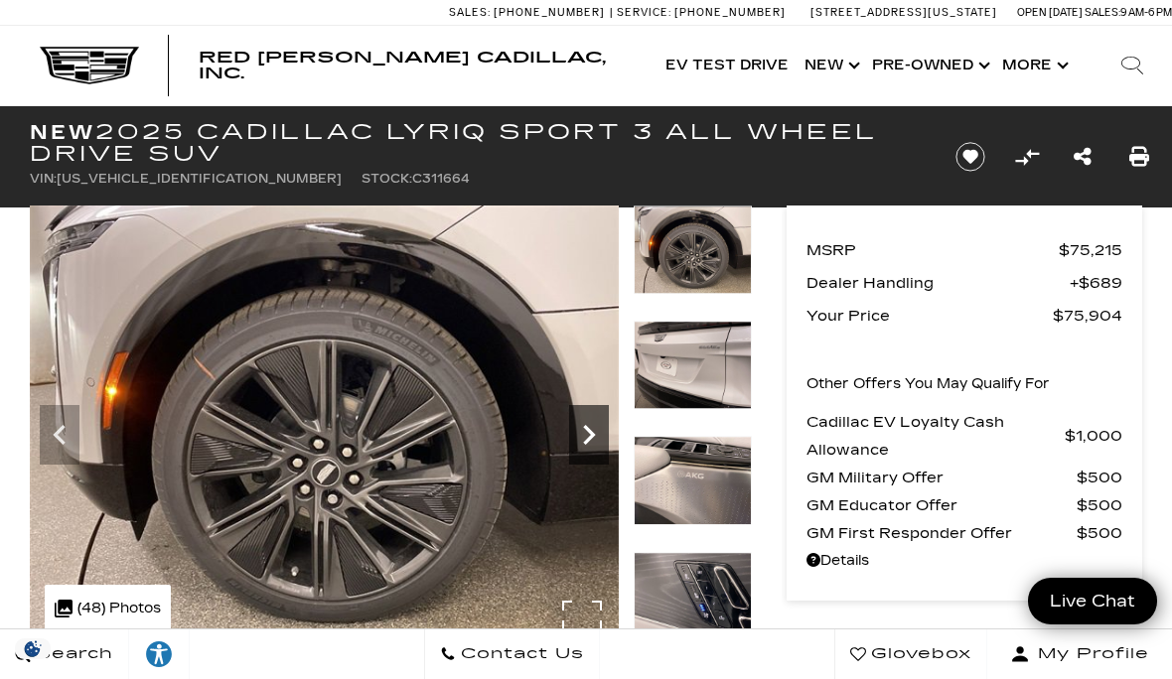
click at [593, 433] on icon "Next" at bounding box center [589, 435] width 12 height 20
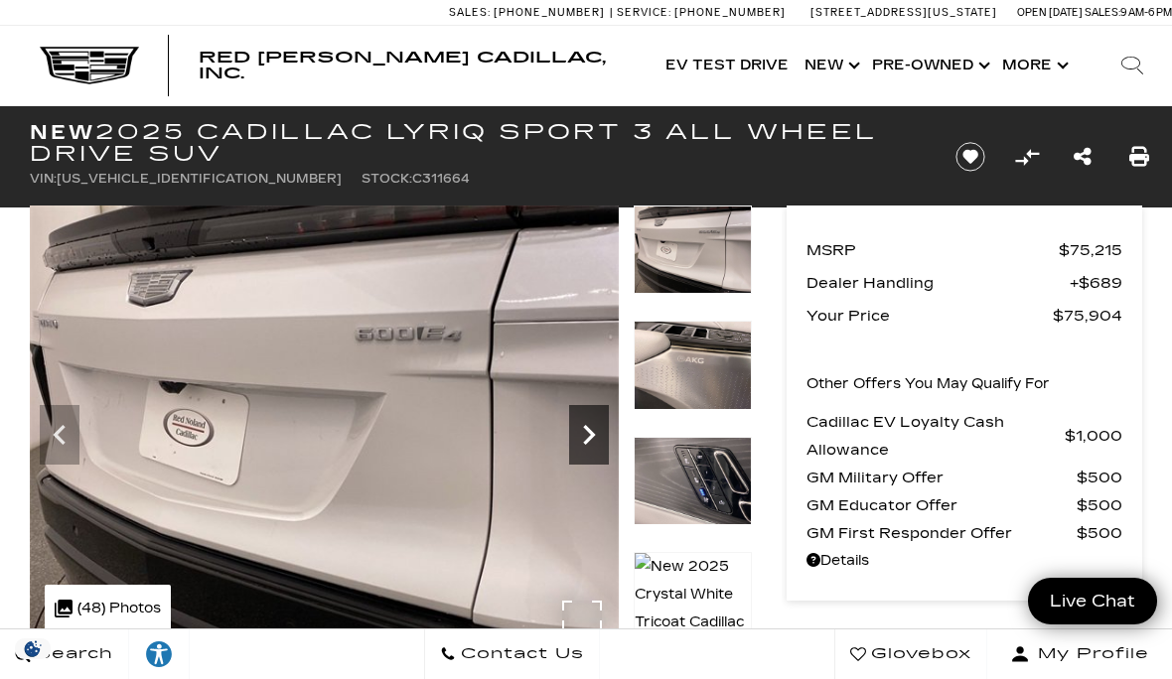
click at [593, 433] on icon "Next" at bounding box center [589, 435] width 12 height 20
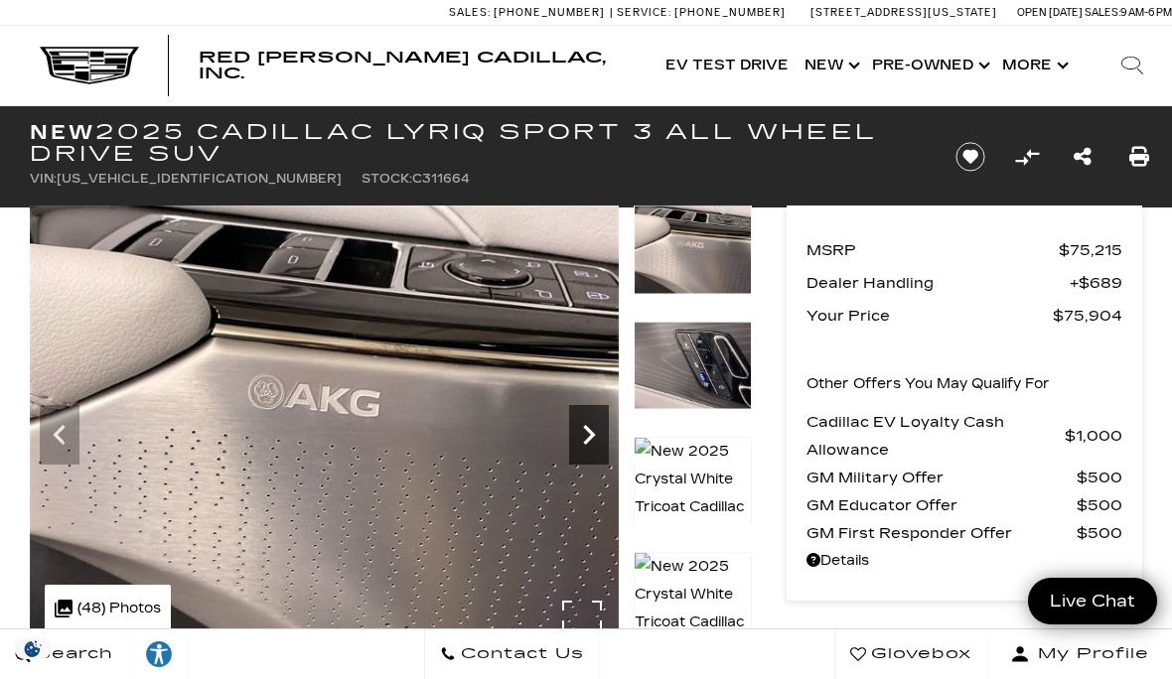
click at [593, 433] on icon "Next" at bounding box center [589, 435] width 12 height 20
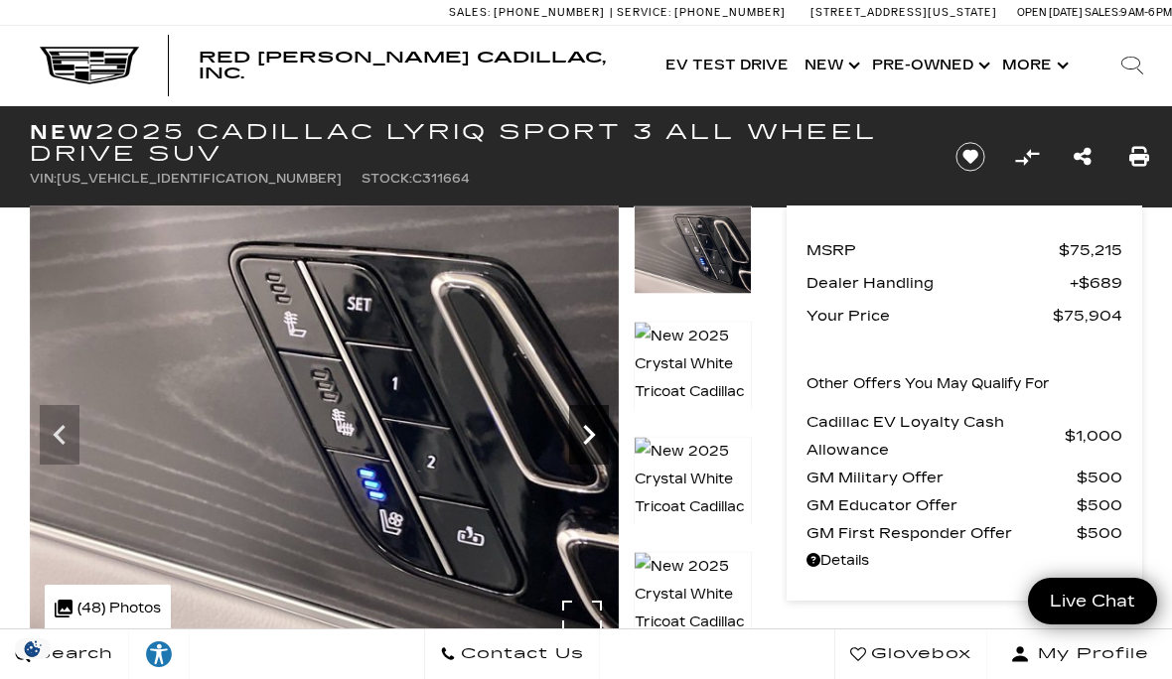
click at [593, 433] on icon "Next" at bounding box center [589, 435] width 12 height 20
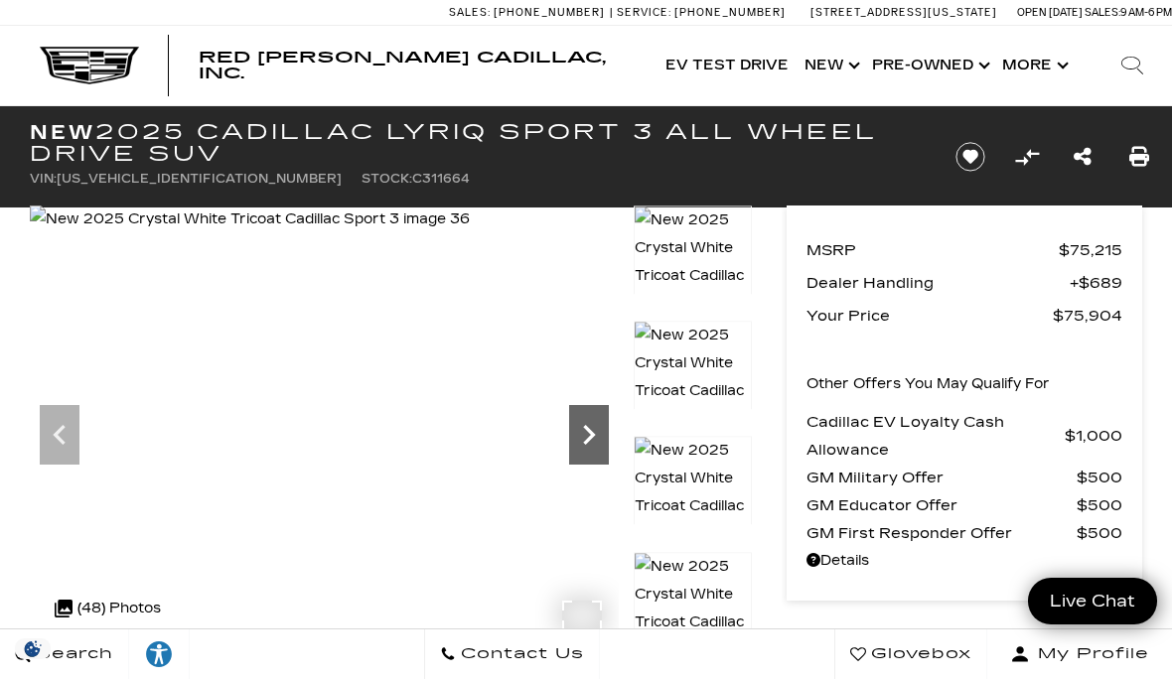
click at [593, 433] on icon "Next" at bounding box center [589, 435] width 12 height 20
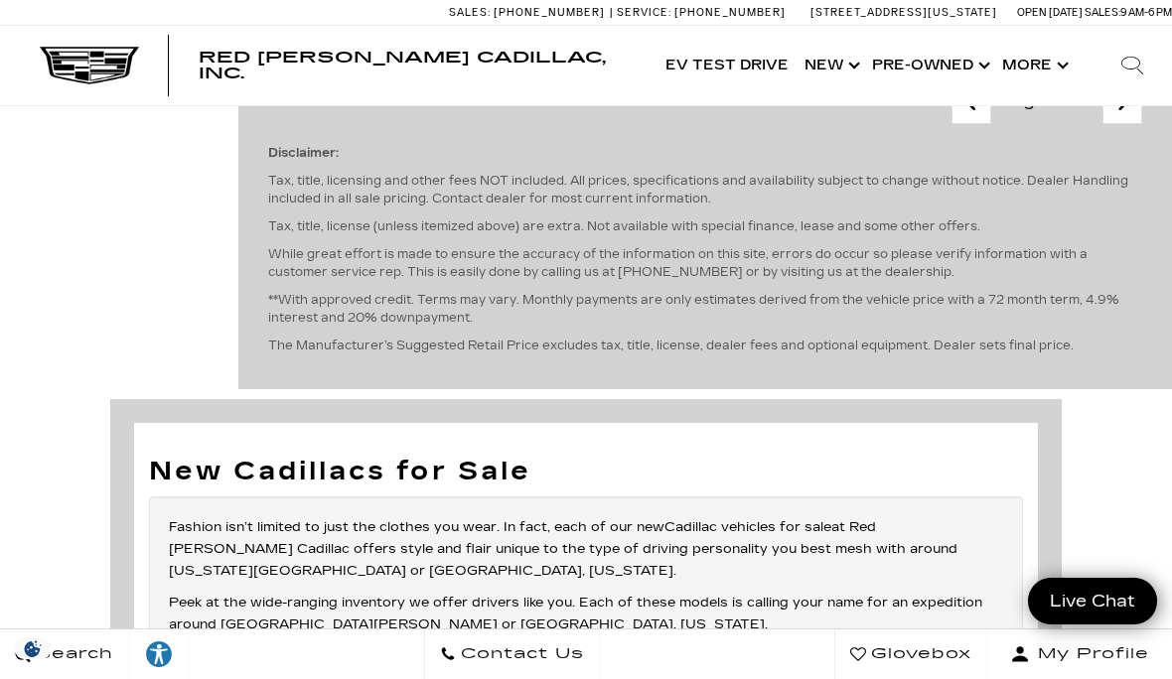
scroll to position [5959, 0]
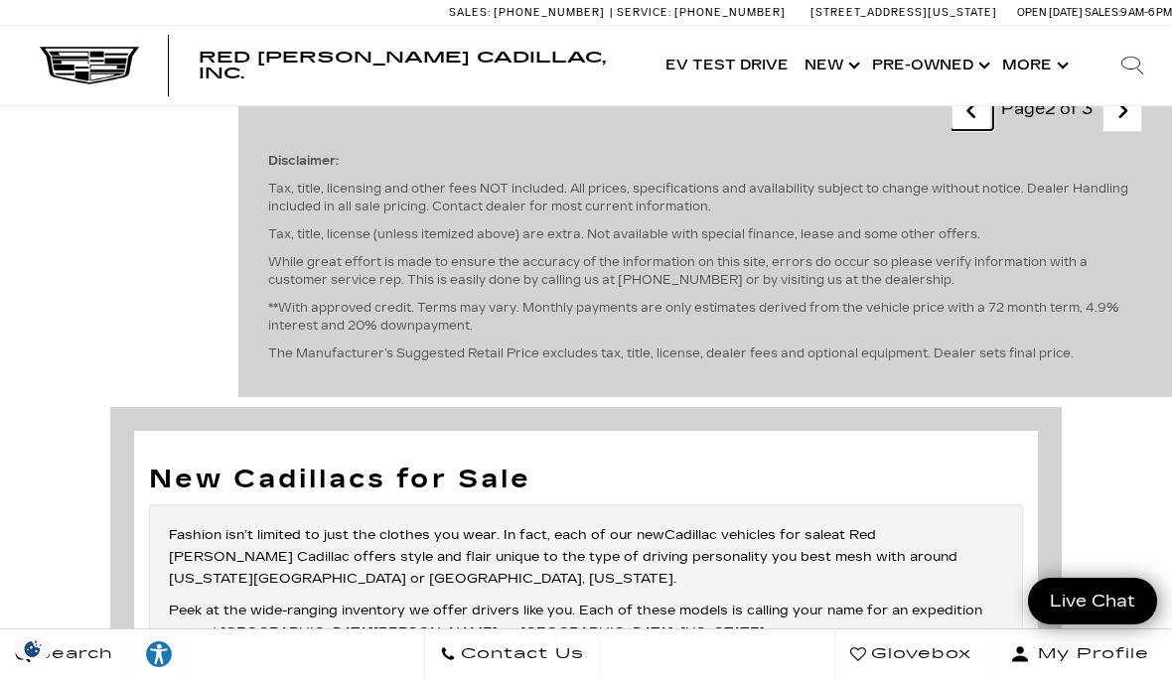
click at [978, 127] on icon "previous page" at bounding box center [971, 111] width 13 height 32
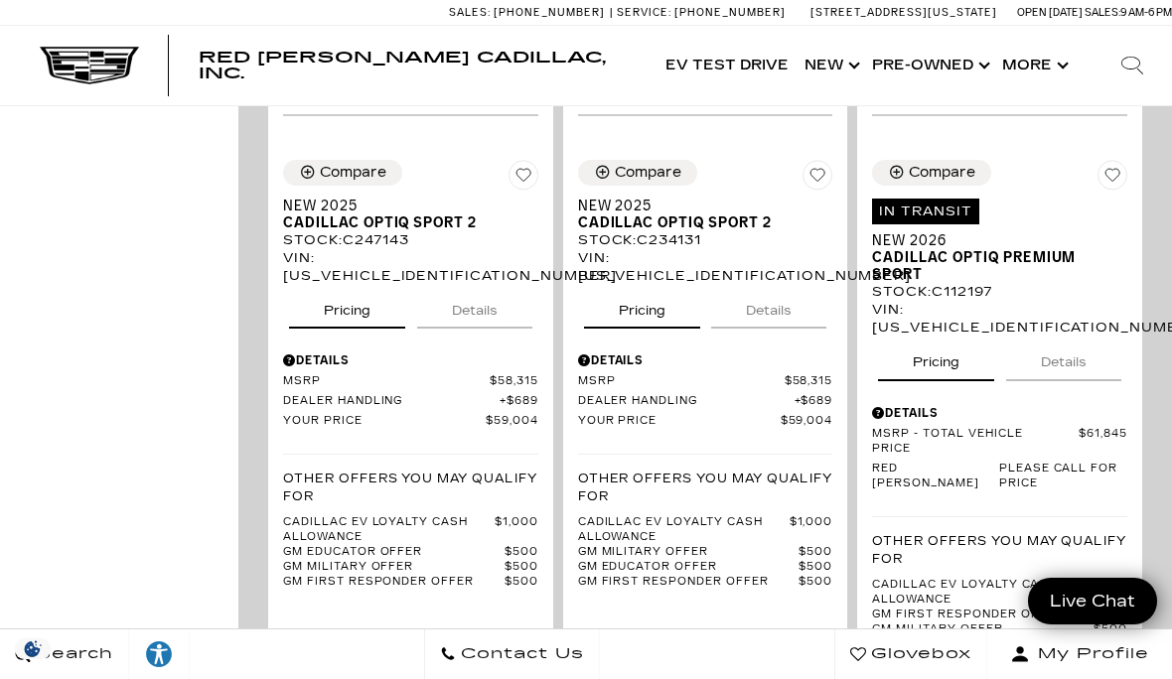
scroll to position [2383, 0]
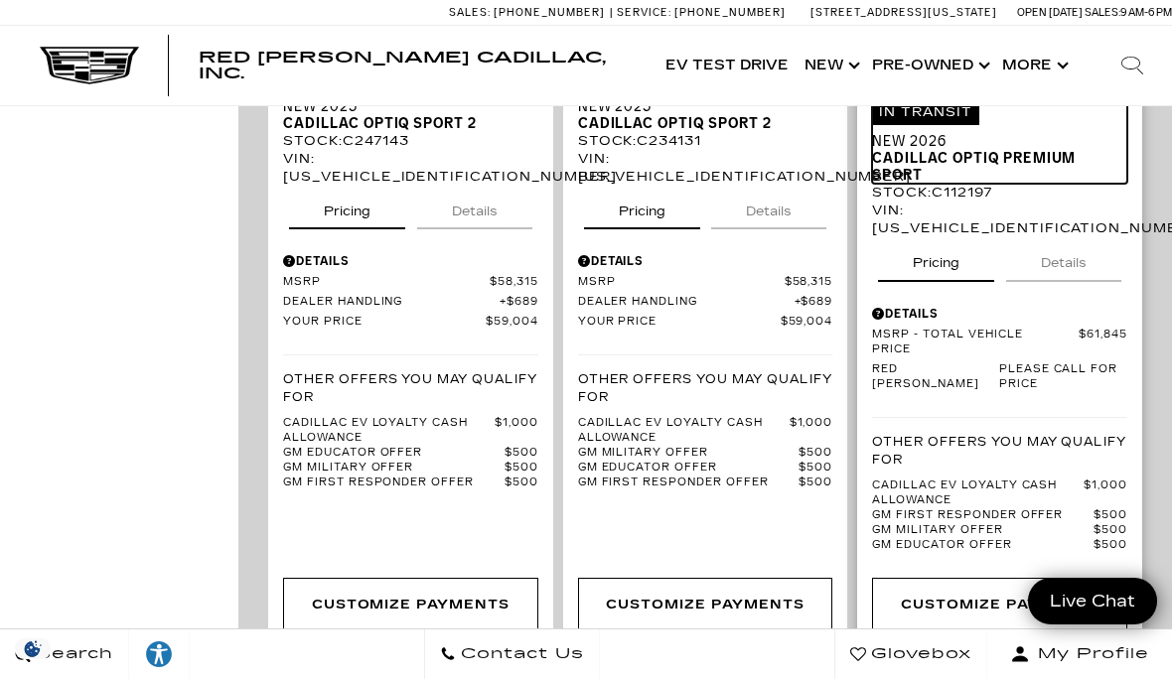
click at [985, 156] on span "Cadillac OPTIQ Premium Sport" at bounding box center [992, 167] width 240 height 34
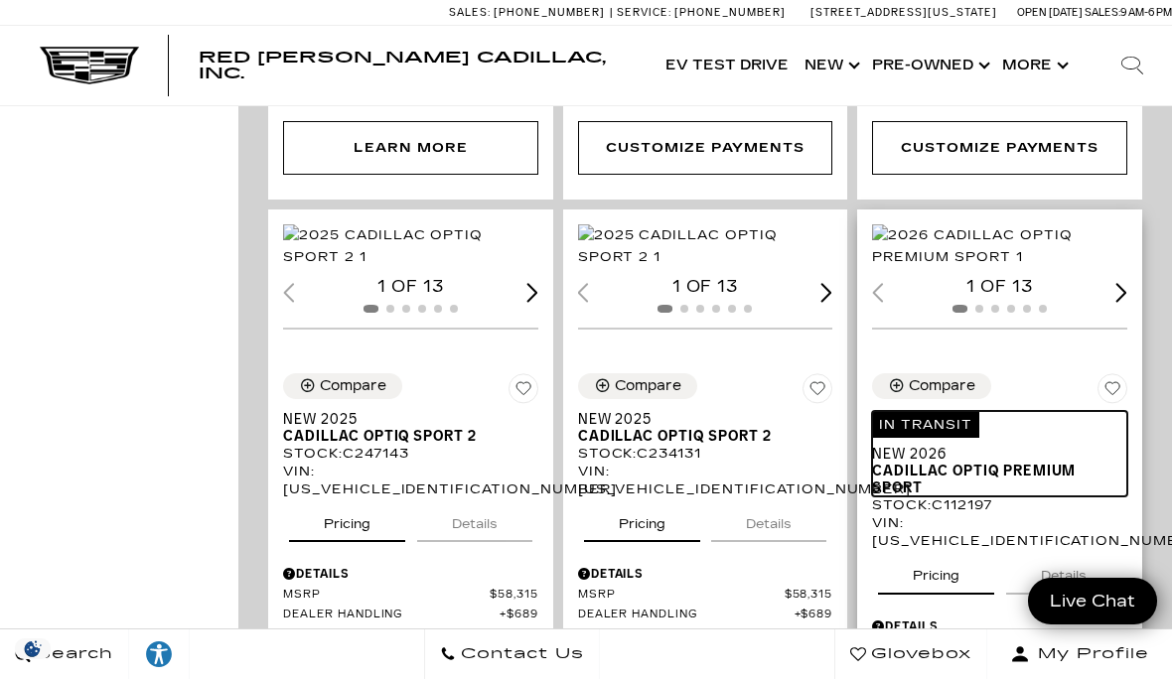
scroll to position [1986, 0]
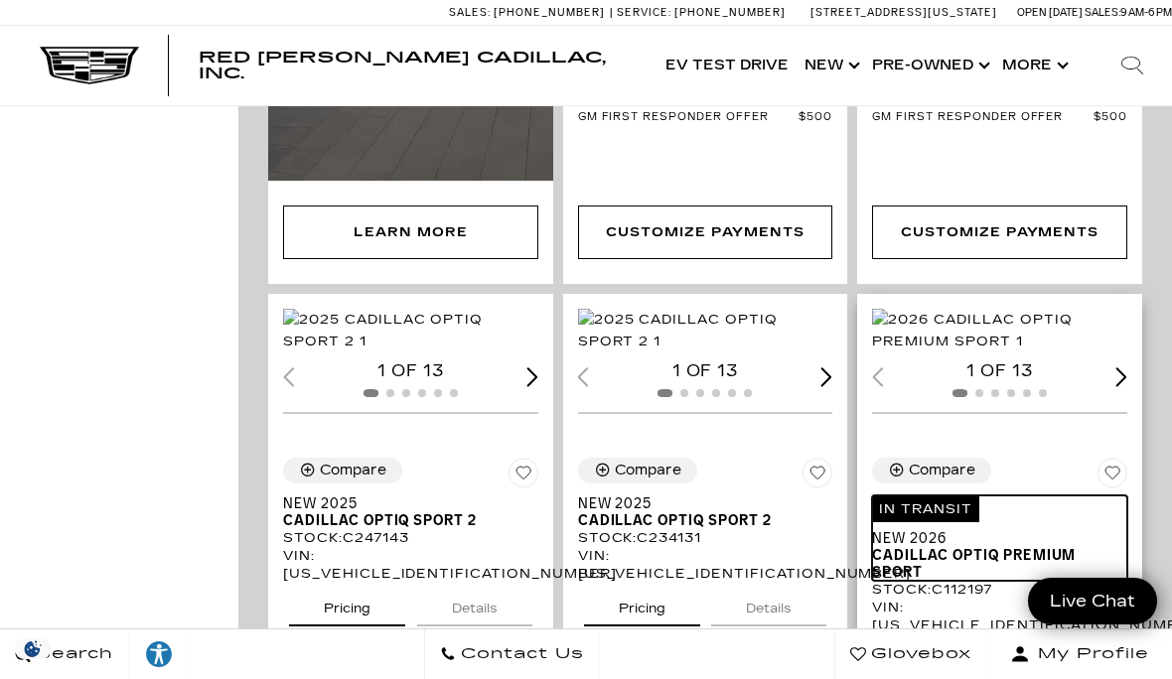
click at [1017, 339] on img "1 / 2" at bounding box center [1002, 331] width 260 height 44
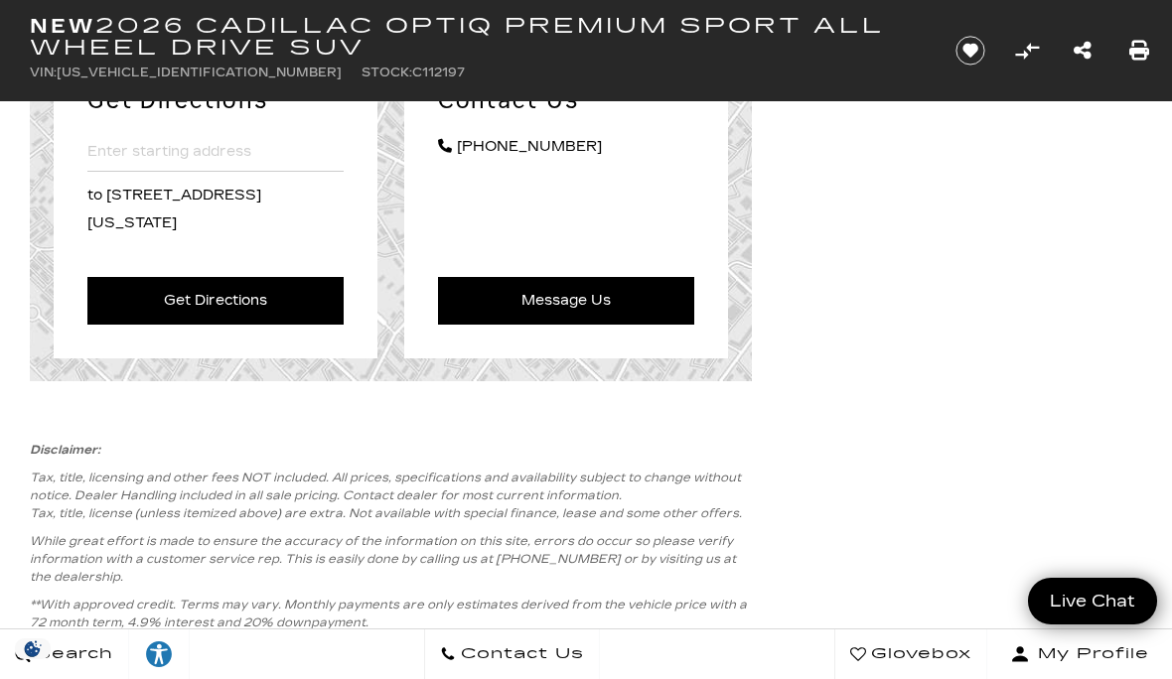
scroll to position [8341, 0]
